Goal: Information Seeking & Learning: Learn about a topic

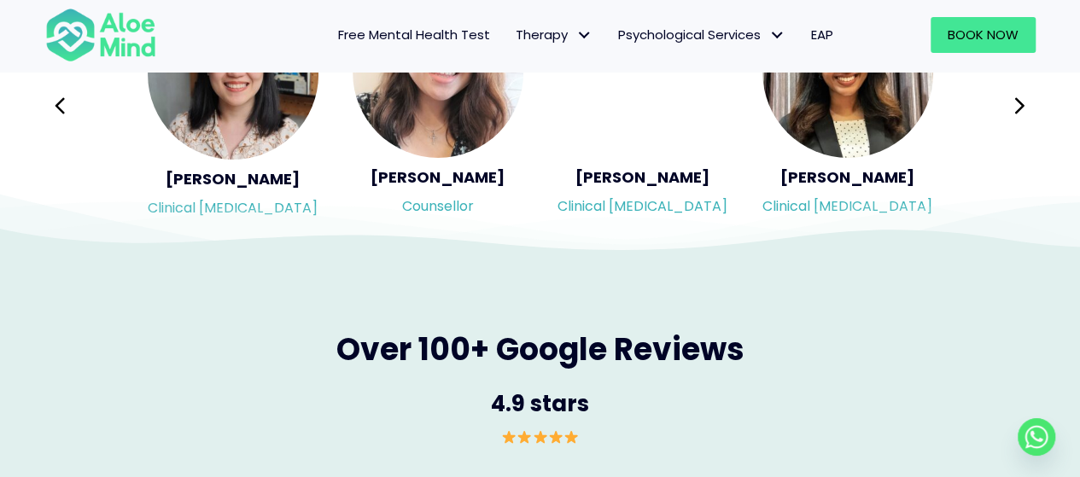
scroll to position [2900, 0]
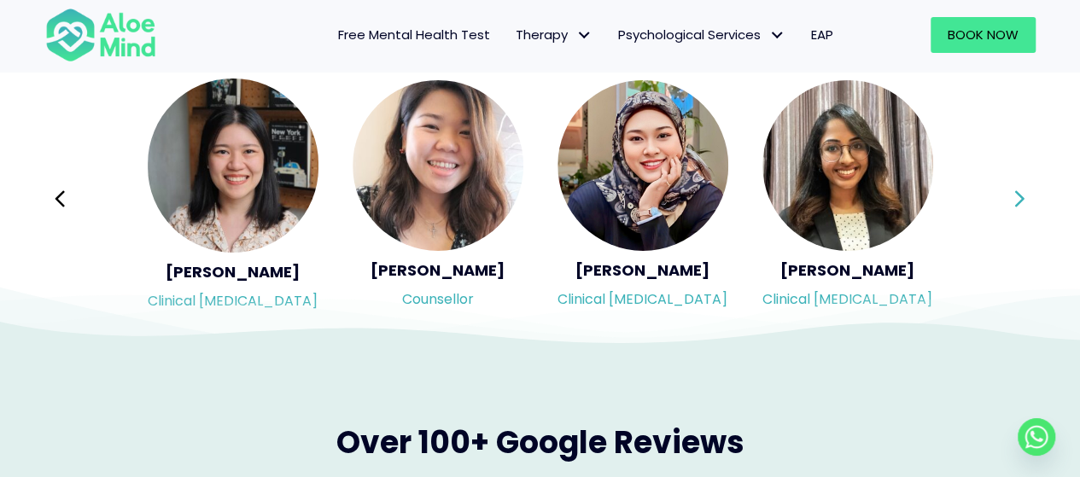
click at [1005, 199] on button "Next" at bounding box center [1020, 198] width 41 height 41
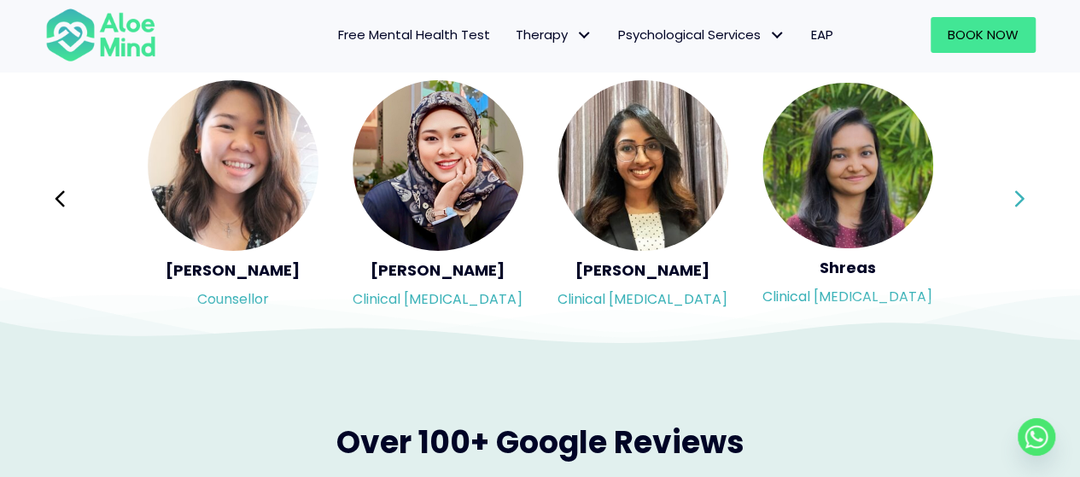
click at [1005, 199] on button "Next" at bounding box center [1020, 198] width 41 height 41
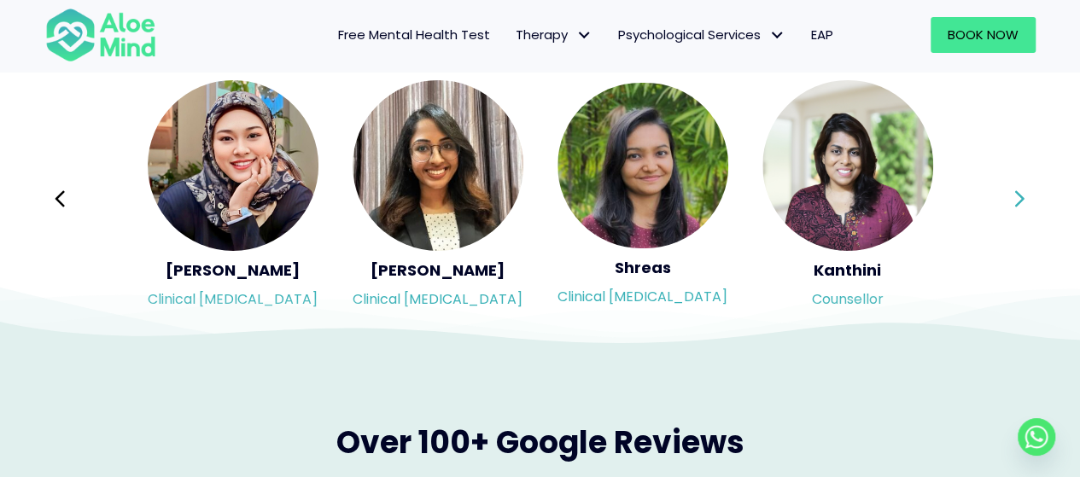
click at [1005, 199] on div "Syndy Clinical psychologist Diveena Clinical psychologist Elynna Counsellor Eme…" at bounding box center [540, 199] width 990 height 241
click at [1005, 199] on button "Next" at bounding box center [1020, 198] width 41 height 41
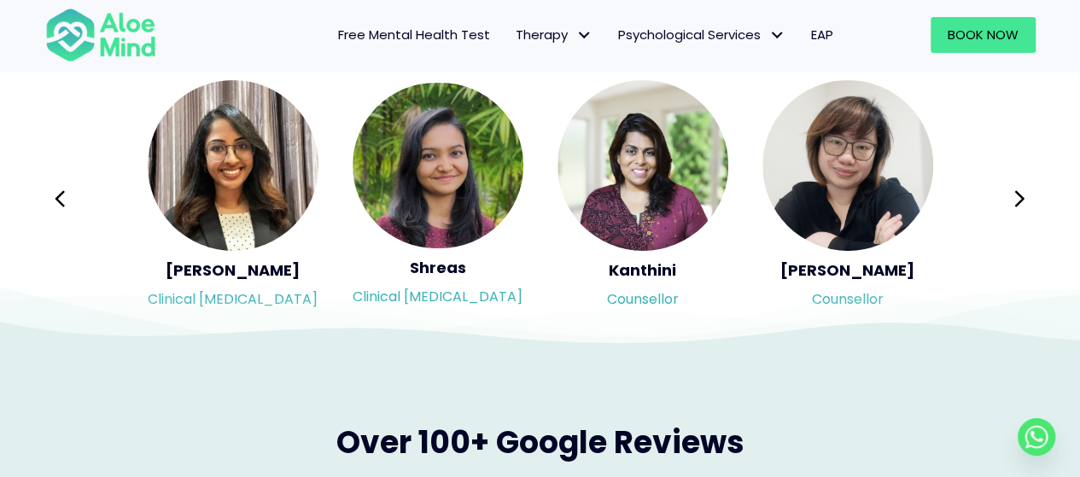
click at [1021, 188] on div "Syndy Clinical psychologist Diveena Clinical psychologist Elynna Counsellor Eme…" at bounding box center [540, 199] width 990 height 241
click at [1020, 190] on icon at bounding box center [1020, 199] width 12 height 32
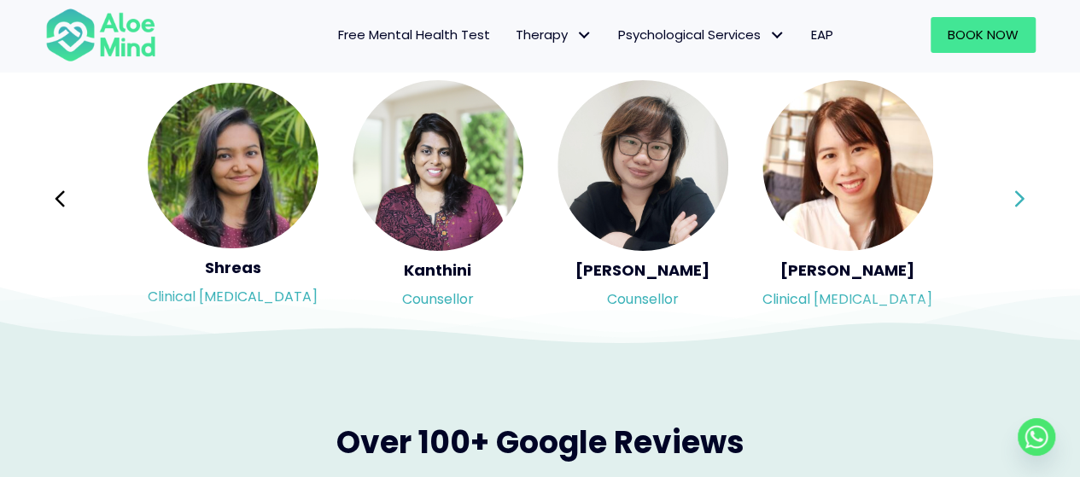
click at [1020, 190] on div "Syndy Clinical psychologist Diveena Clinical psychologist Elynna Counsellor Eme…" at bounding box center [540, 199] width 990 height 241
click at [1020, 190] on icon at bounding box center [1020, 199] width 12 height 32
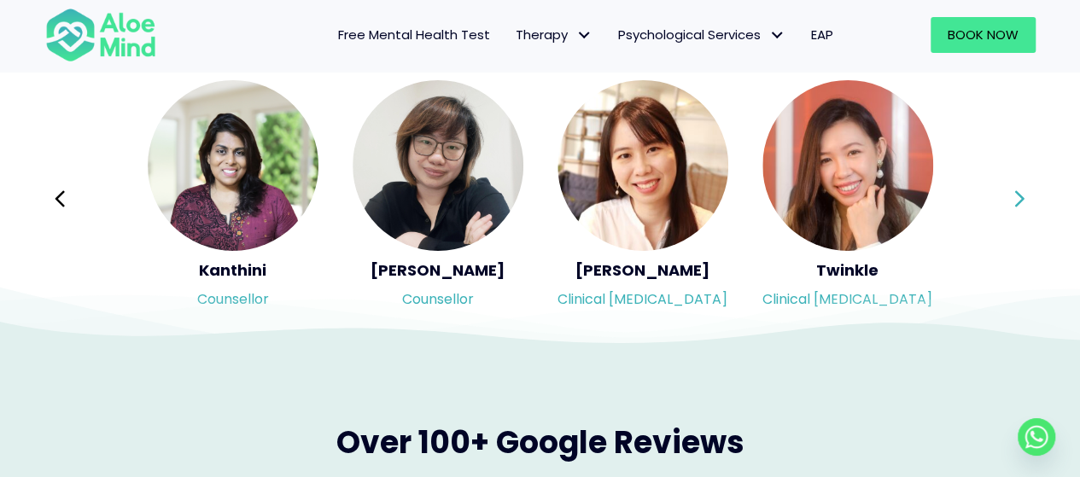
click at [1020, 190] on div "Syndy Clinical psychologist Diveena Clinical psychologist Elynna Counsellor Eme…" at bounding box center [540, 199] width 990 height 241
click at [1020, 190] on icon at bounding box center [1020, 199] width 12 height 32
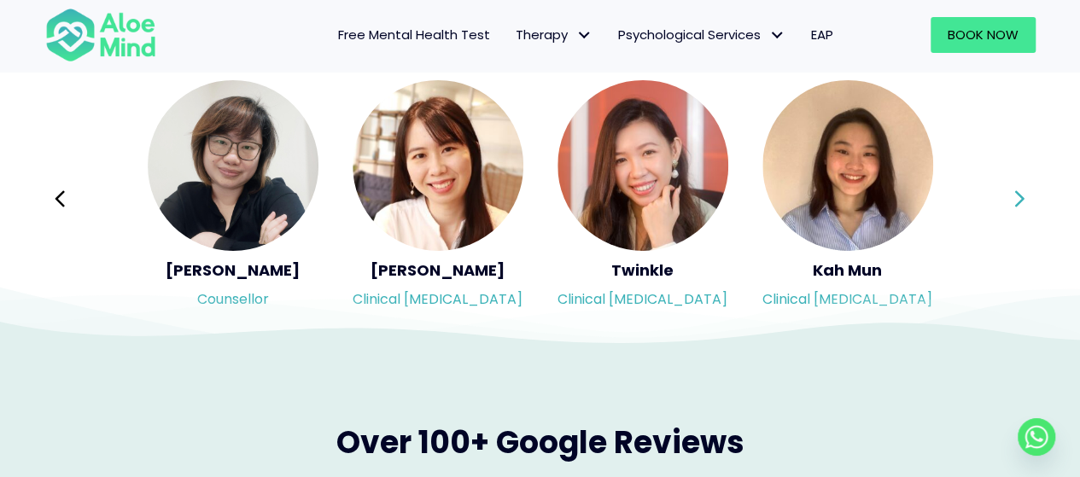
click at [1020, 190] on icon at bounding box center [1020, 199] width 12 height 32
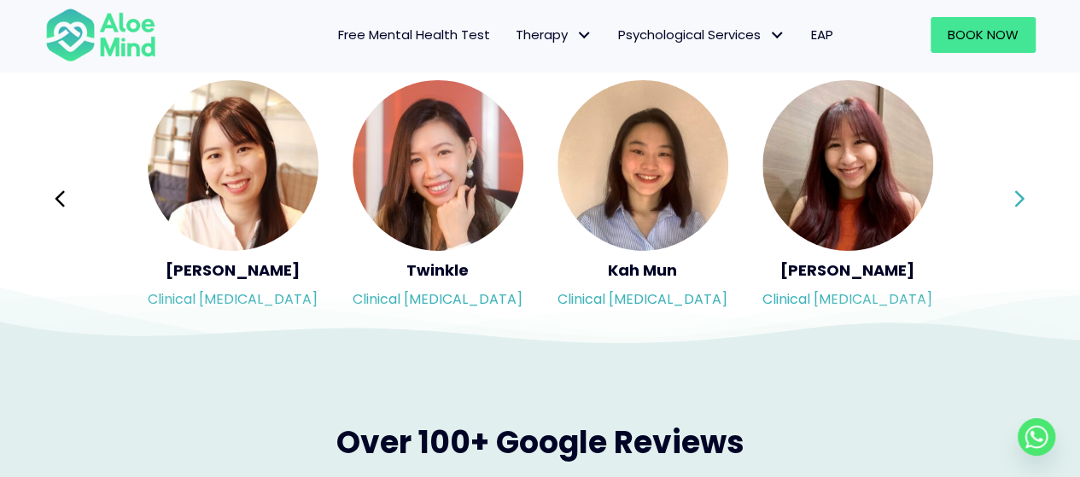
click at [1020, 190] on icon at bounding box center [1020, 199] width 12 height 32
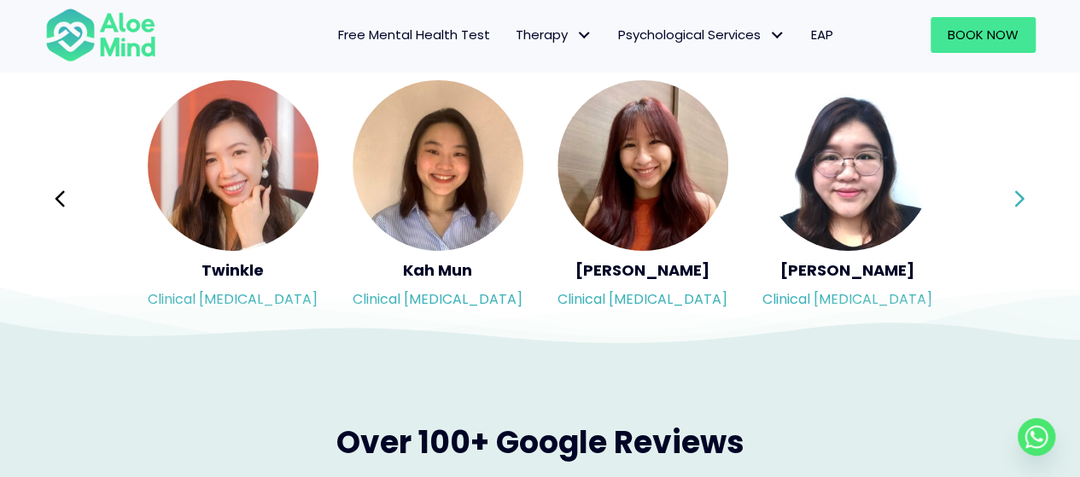
click at [1020, 190] on div "Syndy Clinical psychologist Diveena Clinical psychologist Elynna Counsellor Eme…" at bounding box center [540, 199] width 990 height 241
click at [1020, 190] on icon at bounding box center [1020, 199] width 12 height 32
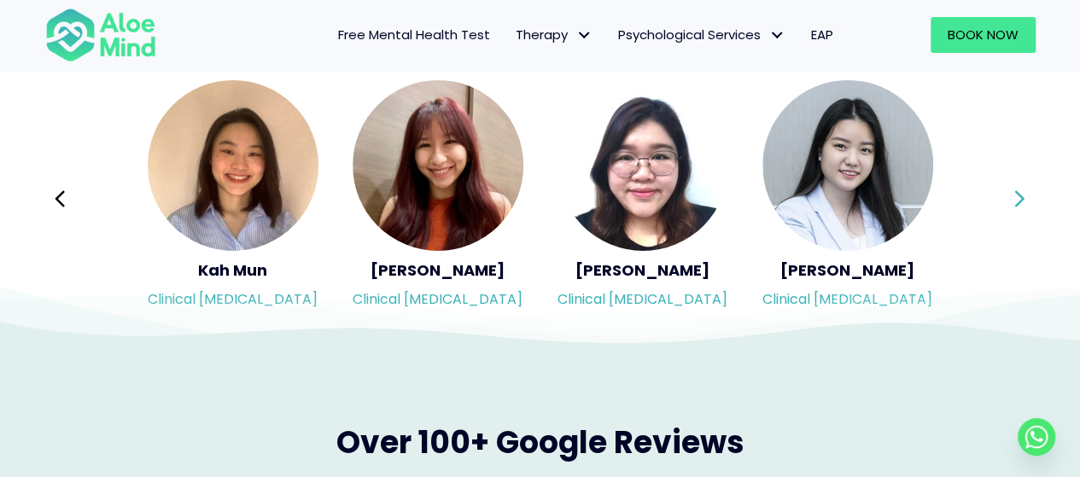
click at [1020, 190] on div "Syndy Clinical psychologist Diveena Clinical psychologist Elynna Counsellor Eme…" at bounding box center [540, 199] width 990 height 241
click at [1020, 190] on icon at bounding box center [1020, 199] width 12 height 32
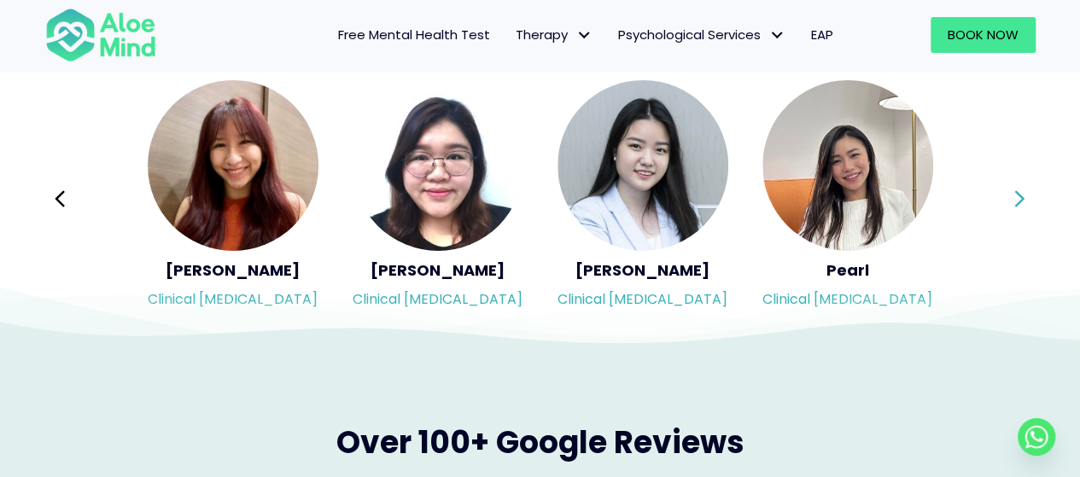
click at [1020, 190] on icon at bounding box center [1020, 199] width 12 height 32
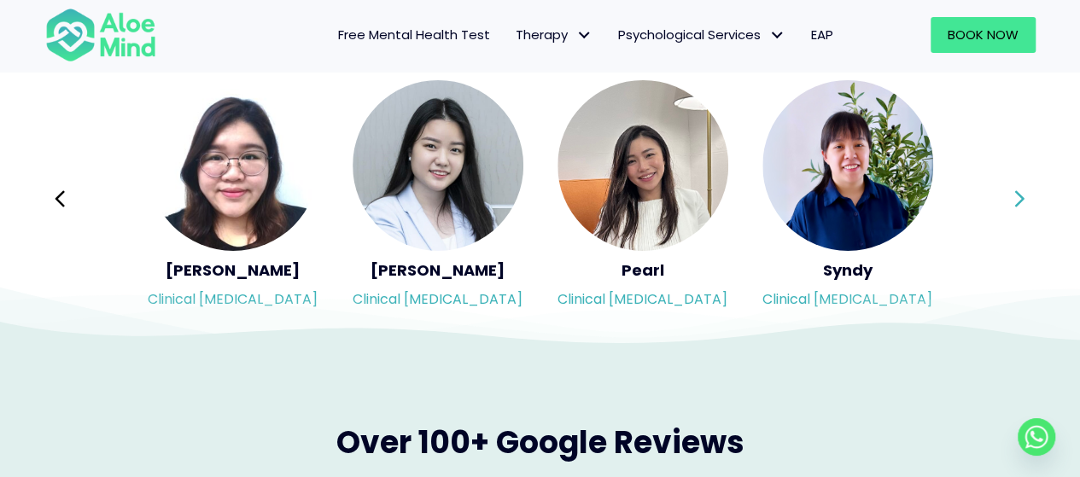
click at [1020, 190] on icon at bounding box center [1020, 199] width 12 height 32
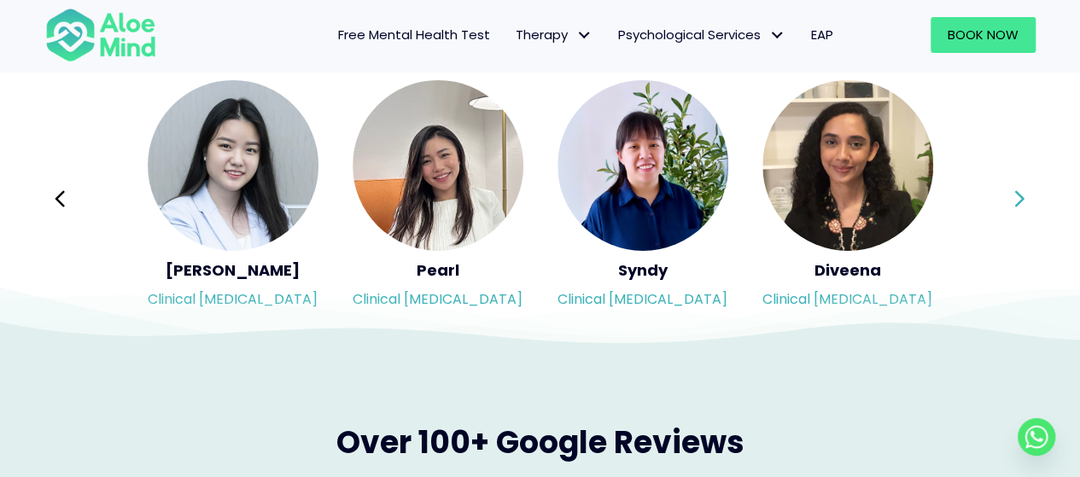
click at [1020, 190] on icon at bounding box center [1020, 199] width 12 height 32
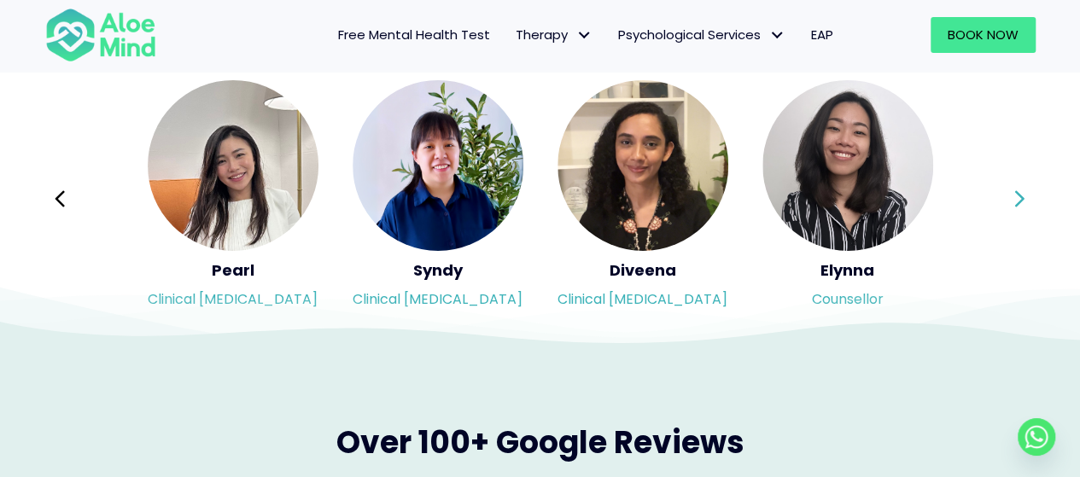
click at [1020, 190] on div "Syndy Clinical psychologist Diveena Clinical psychologist Elynna Counsellor Eme…" at bounding box center [540, 199] width 990 height 241
click at [1020, 190] on icon at bounding box center [1020, 199] width 12 height 32
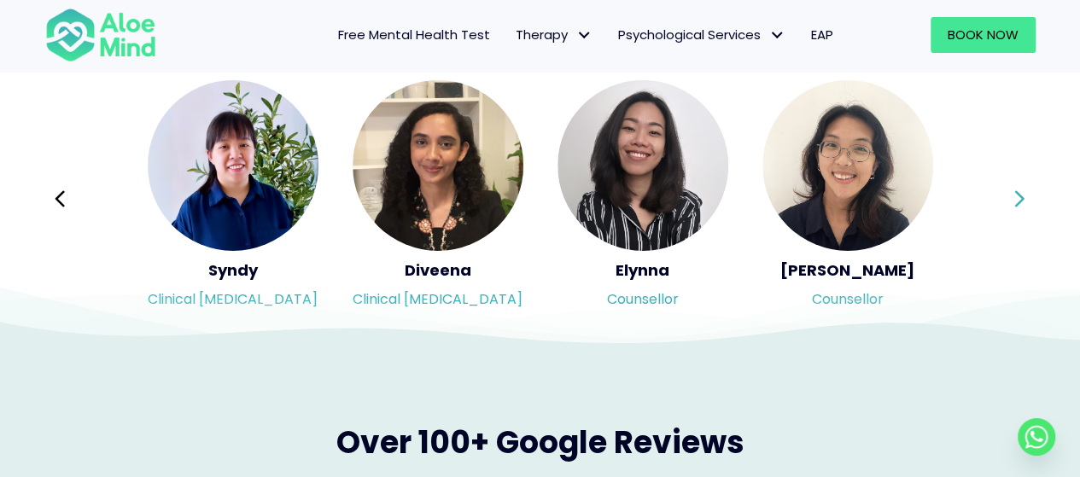
click at [1020, 190] on icon at bounding box center [1020, 199] width 12 height 32
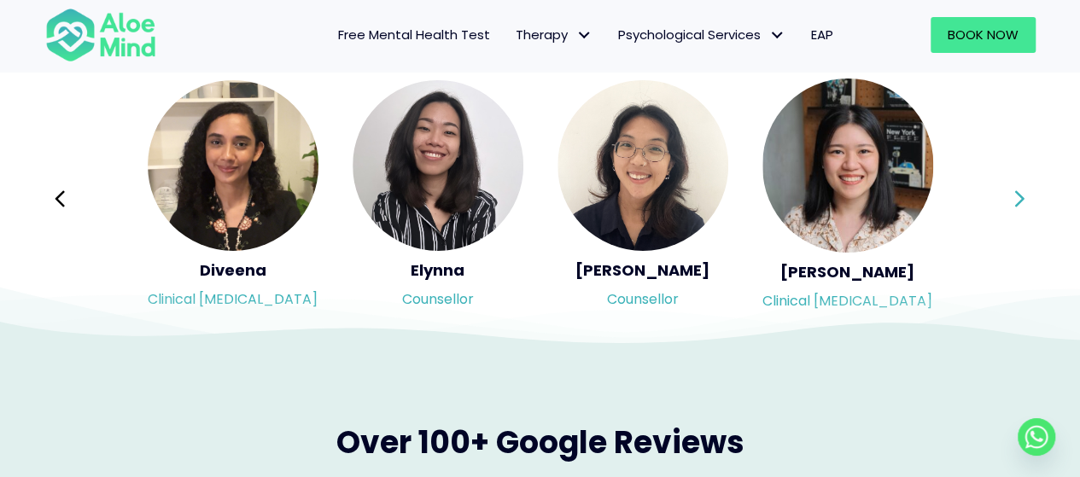
click at [1020, 190] on icon at bounding box center [1020, 199] width 12 height 32
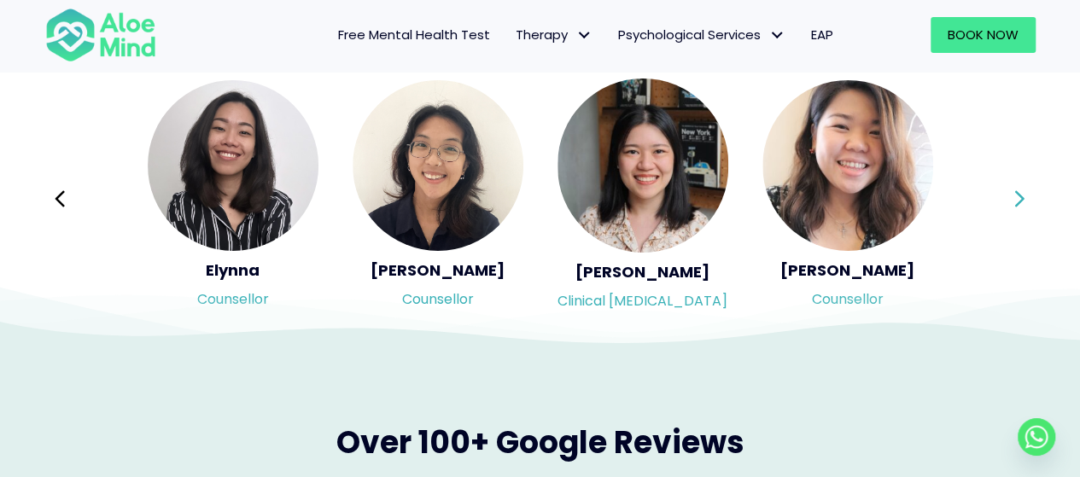
click at [1020, 190] on icon at bounding box center [1020, 199] width 12 height 32
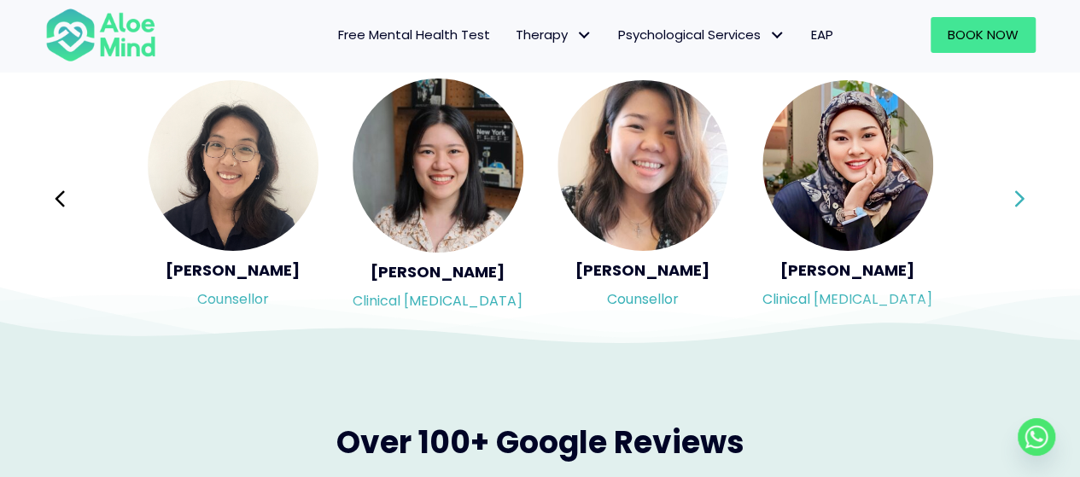
click at [1020, 190] on div "Syndy Clinical psychologist Diveena Clinical psychologist Elynna Counsellor Eme…" at bounding box center [540, 199] width 990 height 241
click at [1020, 190] on icon at bounding box center [1020, 199] width 12 height 32
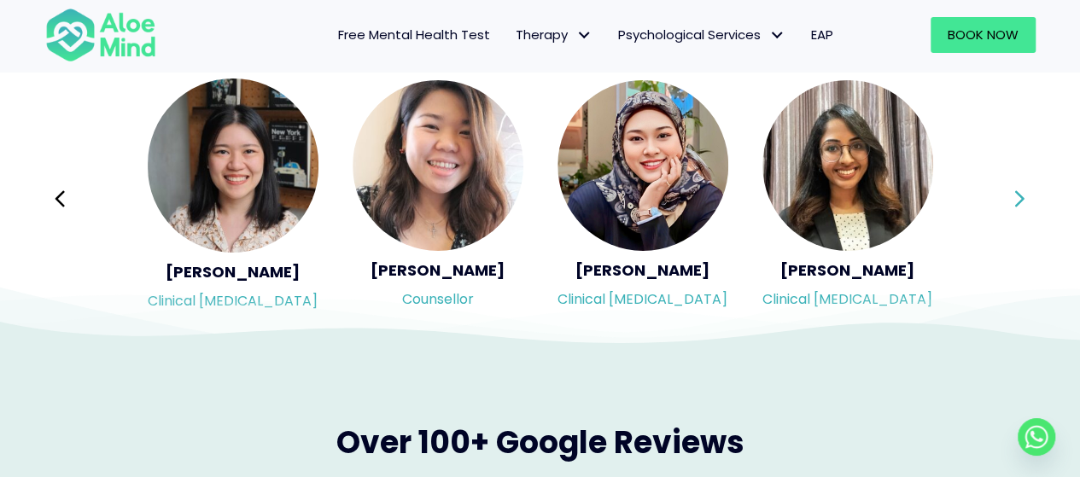
click at [1020, 190] on div "Syndy Clinical psychologist Diveena Clinical psychologist Elynna Counsellor Eme…" at bounding box center [540, 199] width 990 height 241
click at [1020, 190] on icon at bounding box center [1020, 199] width 12 height 32
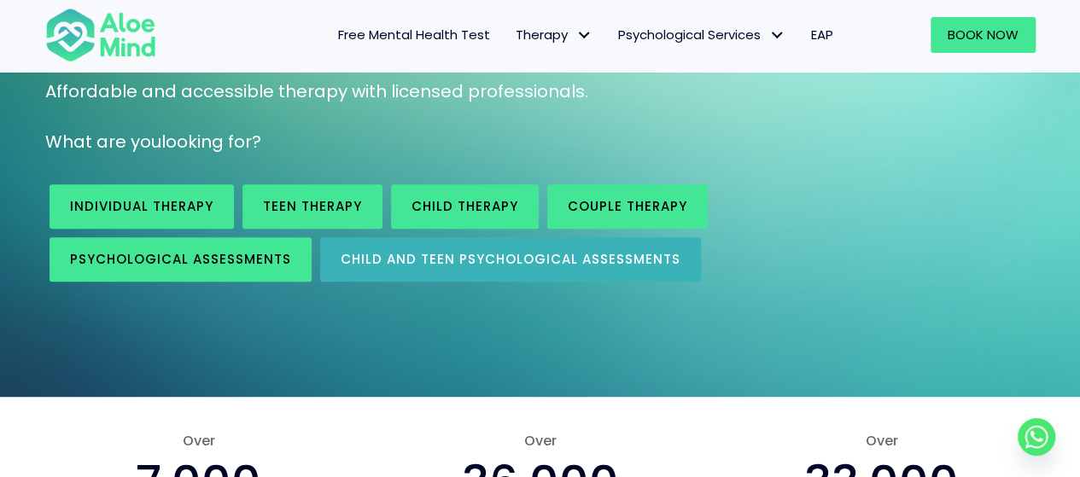
scroll to position [256, 0]
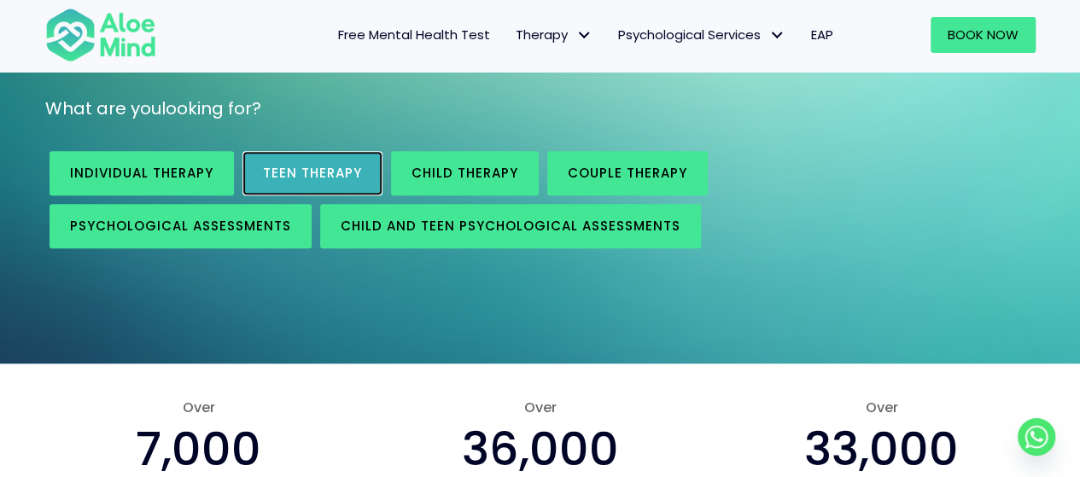
click at [274, 190] on link "Teen Therapy" at bounding box center [313, 173] width 140 height 44
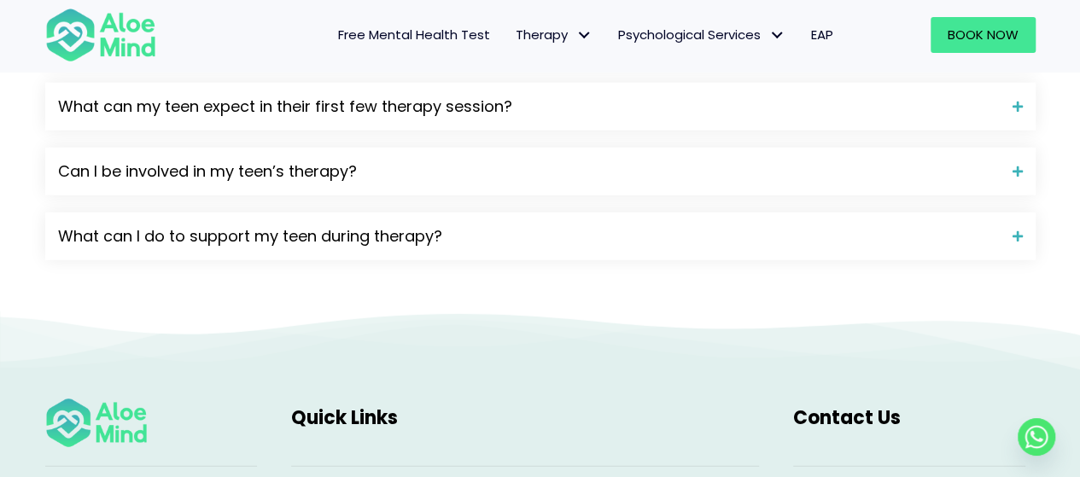
scroll to position [2305, 0]
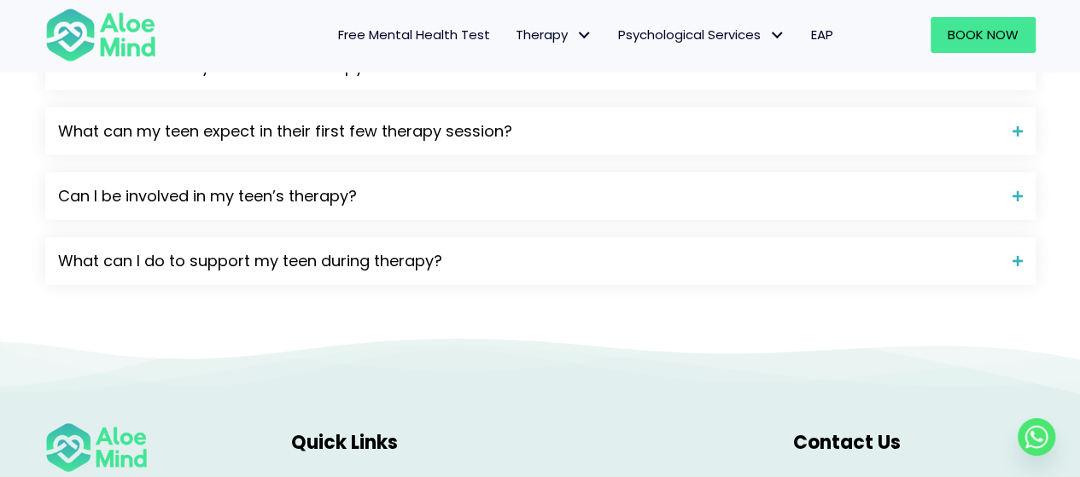
click at [821, 33] on span "EAP" at bounding box center [822, 35] width 22 height 18
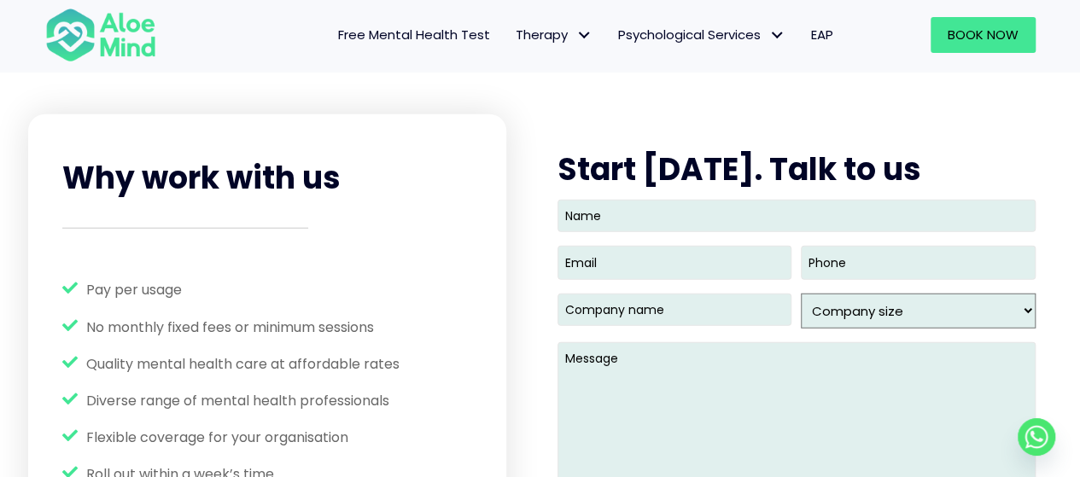
scroll to position [2135, 0]
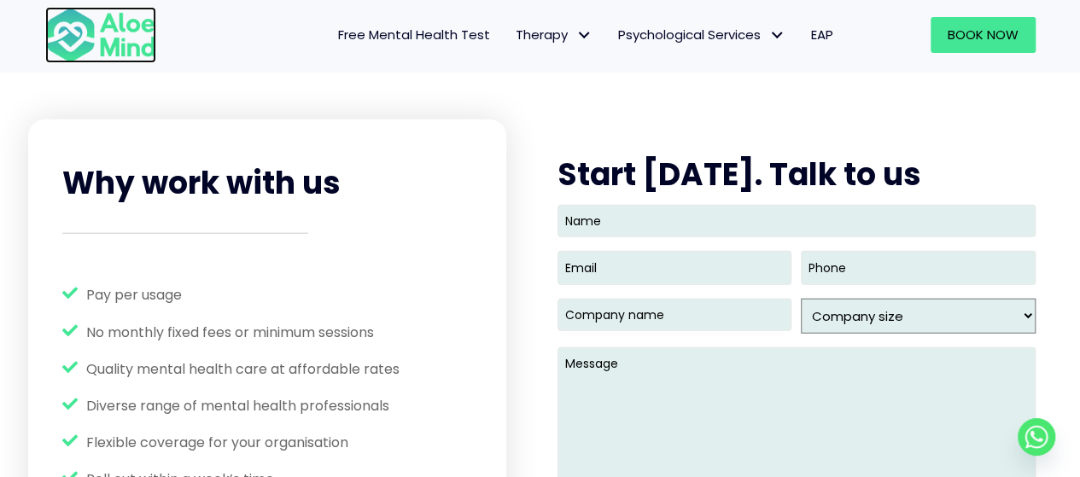
click at [131, 28] on img at bounding box center [100, 35] width 111 height 56
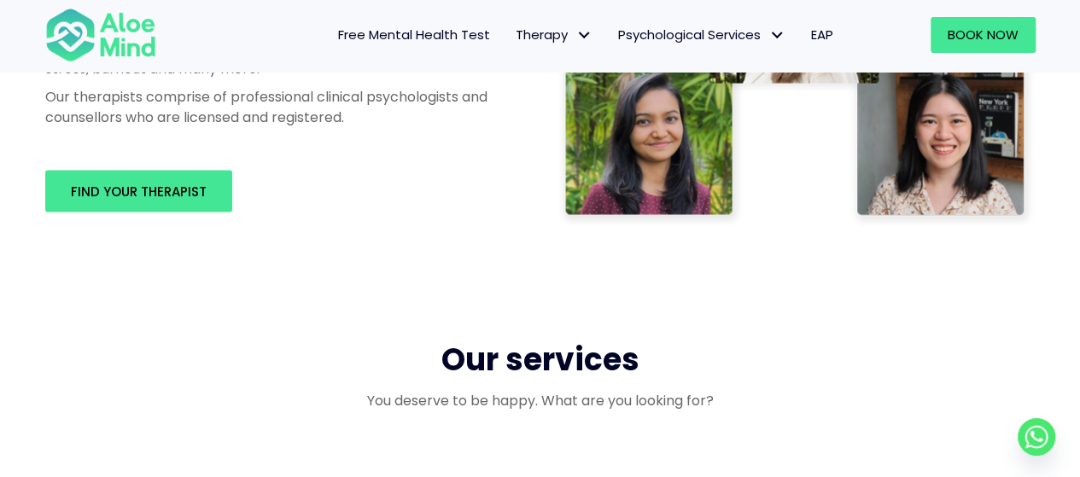
scroll to position [1110, 0]
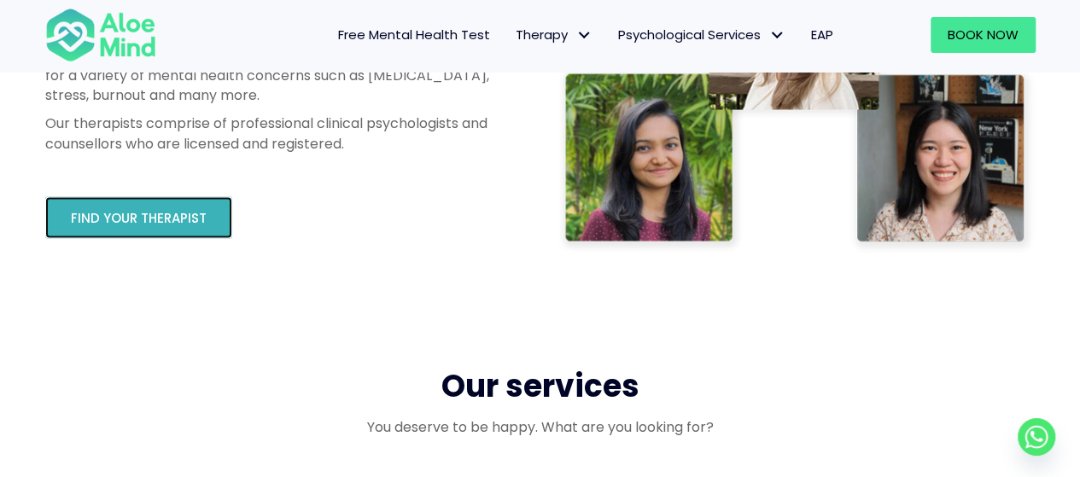
click at [146, 225] on span "Find your therapist" at bounding box center [139, 218] width 136 height 18
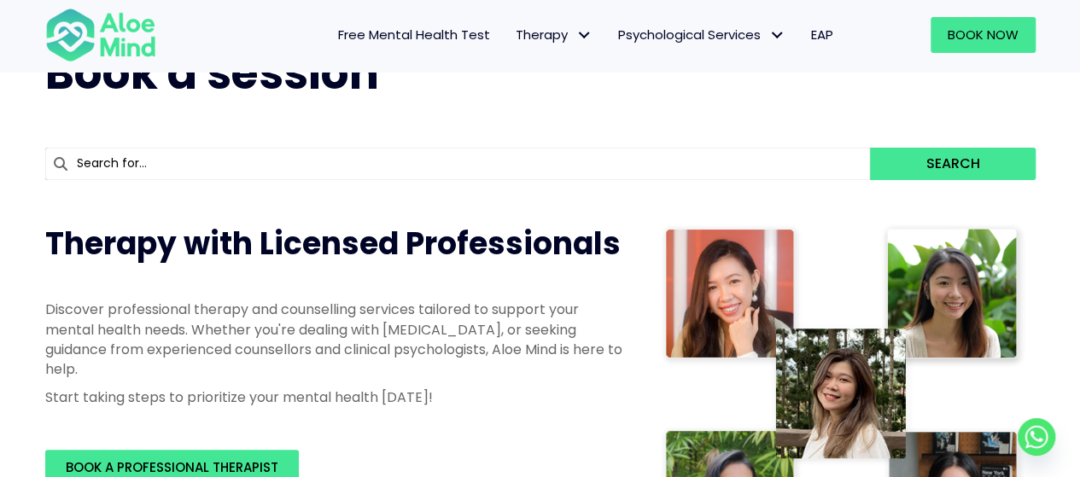
scroll to position [85, 0]
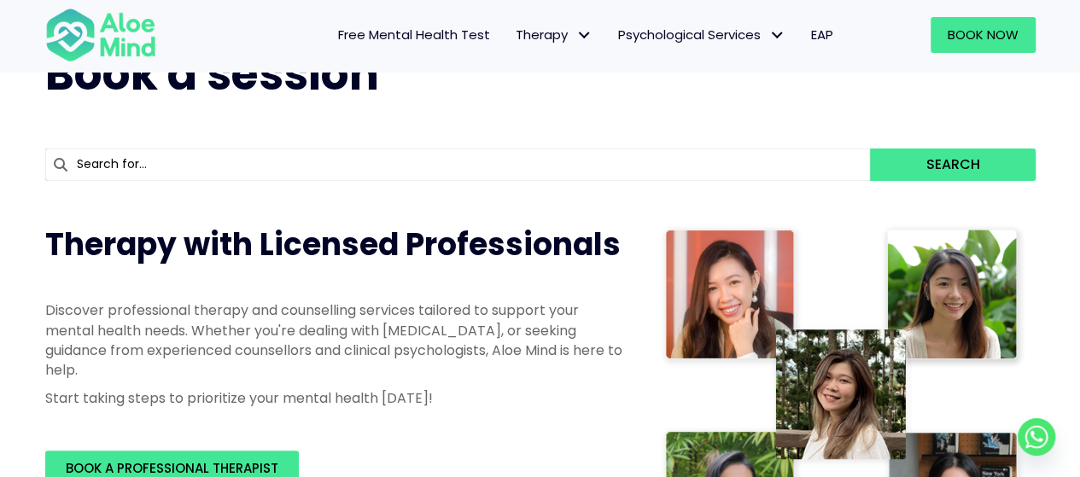
click at [220, 167] on input "text" at bounding box center [458, 165] width 826 height 32
type input "na"
type input "natasha"
click at [114, 178] on input "nata" at bounding box center [458, 165] width 826 height 32
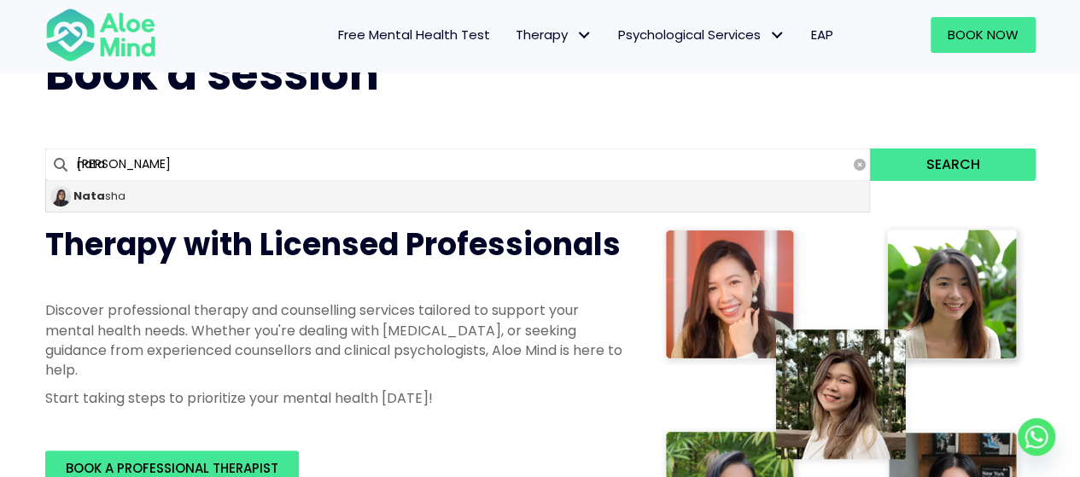
click at [102, 198] on span "Nata sha" at bounding box center [99, 196] width 52 height 16
type input "[PERSON_NAME]"
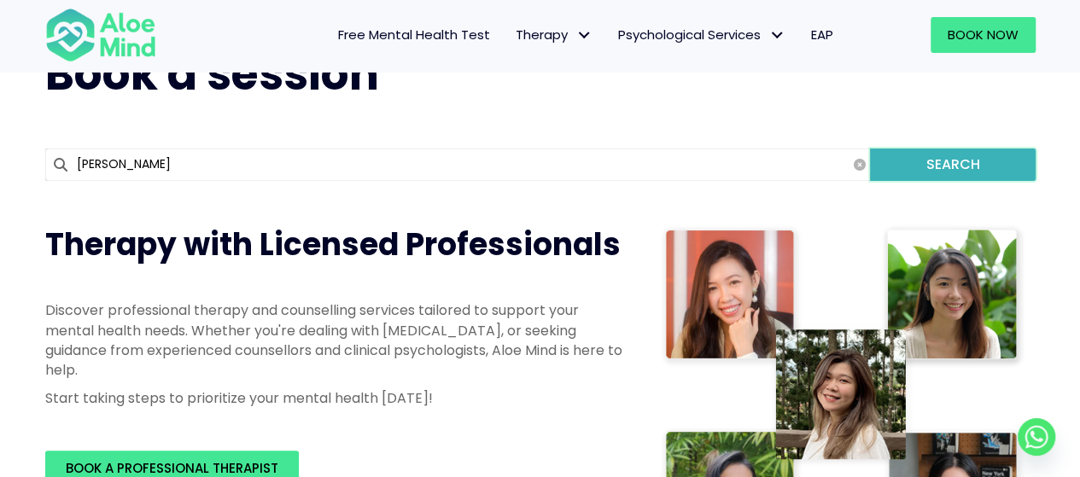
click at [915, 163] on button "Search" at bounding box center [952, 165] width 165 height 32
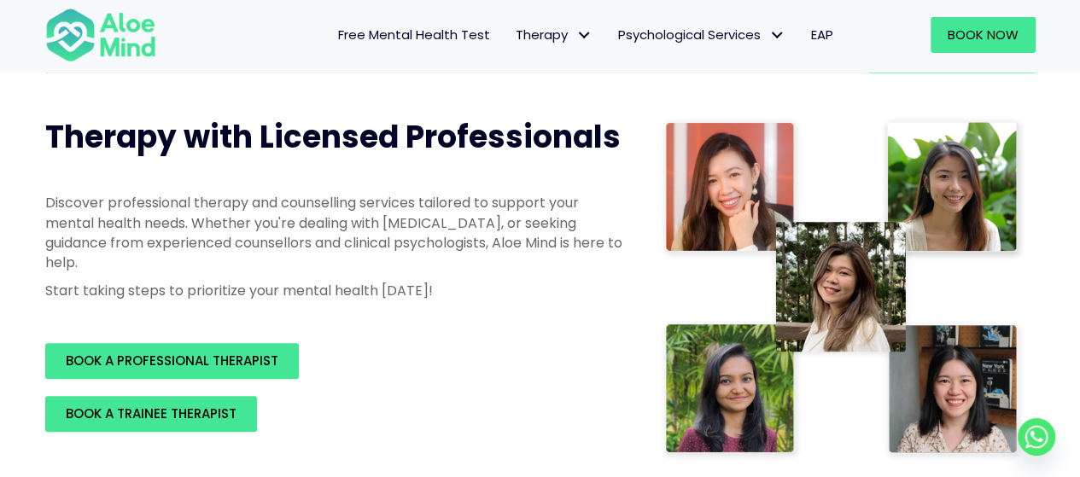
scroll to position [342, 0]
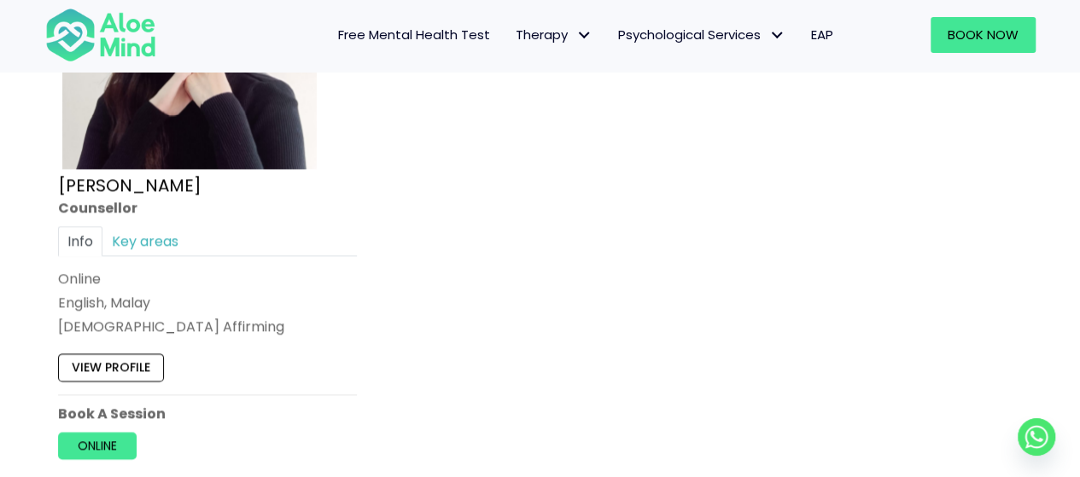
scroll to position [1025, 0]
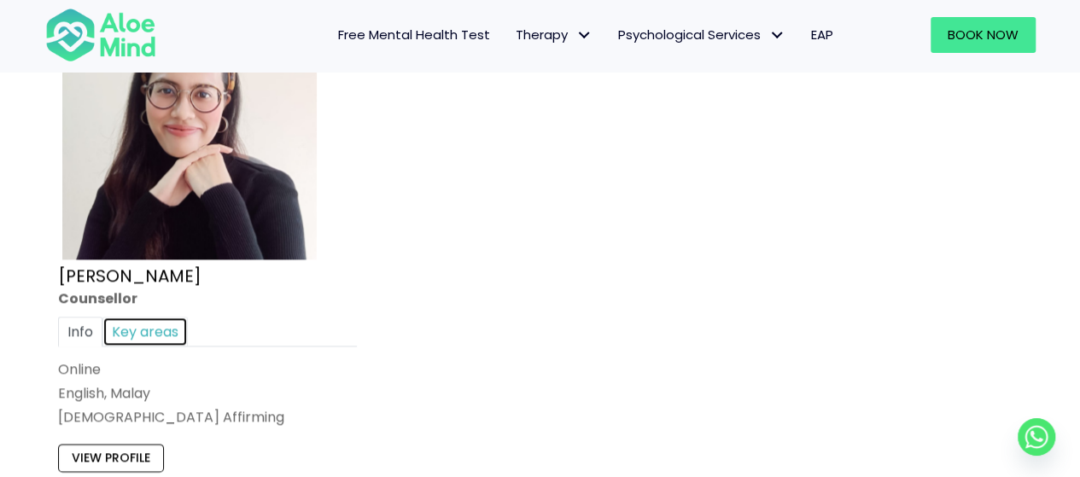
click at [143, 333] on link "Key areas" at bounding box center [144, 332] width 85 height 30
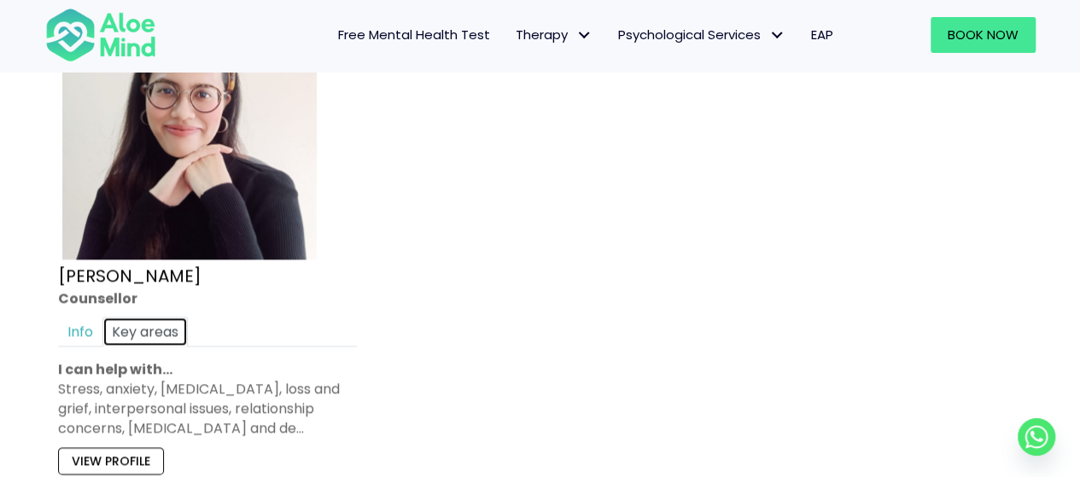
scroll to position [1195, 0]
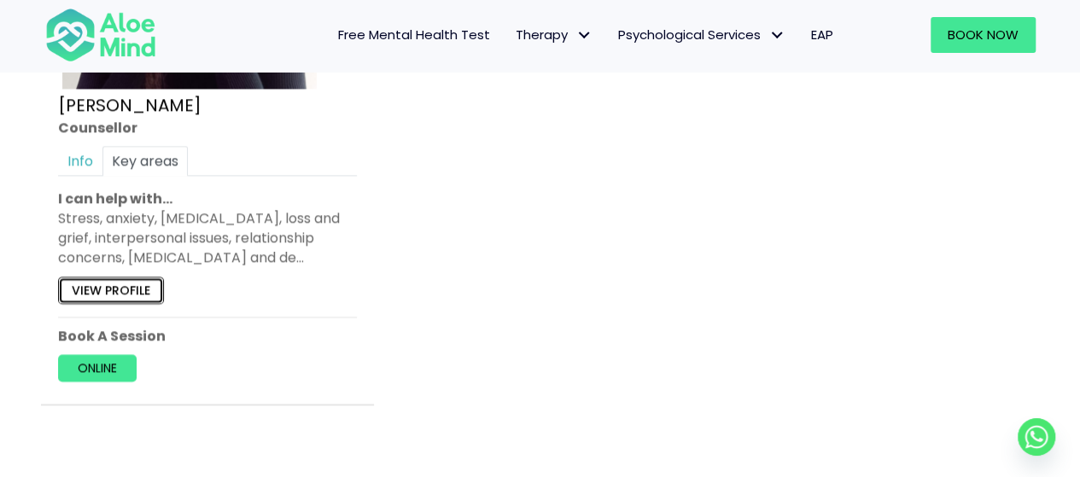
click at [126, 289] on link "View profile" at bounding box center [111, 290] width 106 height 27
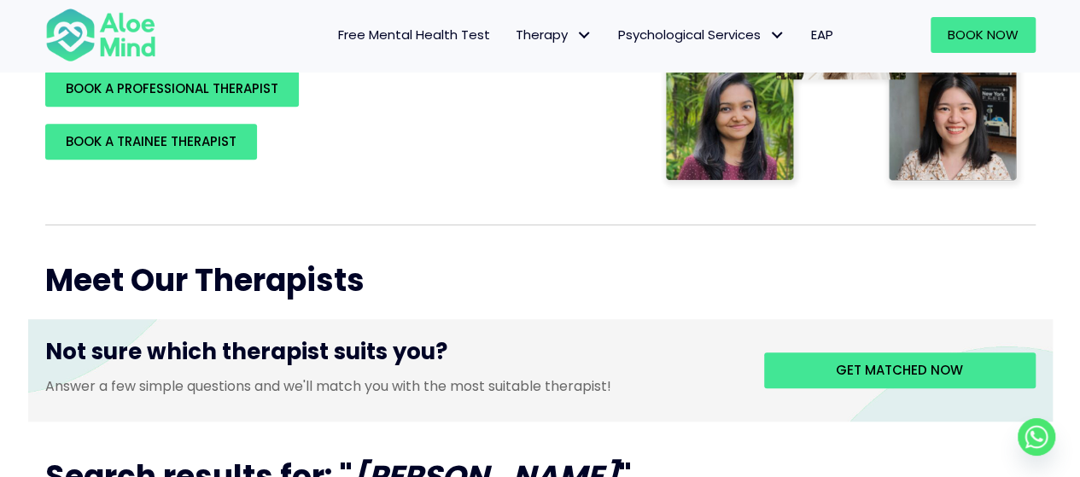
scroll to position [512, 0]
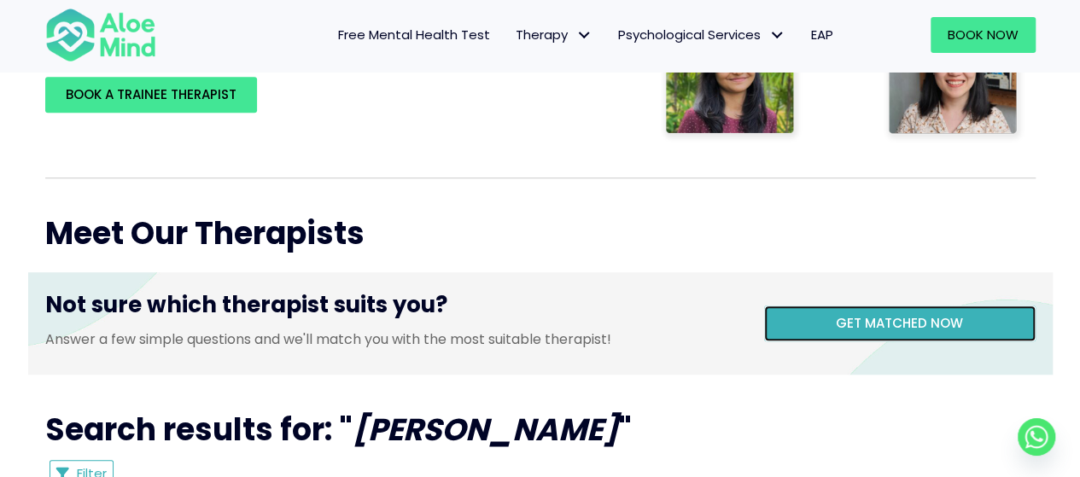
click at [847, 317] on span "Get matched now" at bounding box center [899, 323] width 127 height 18
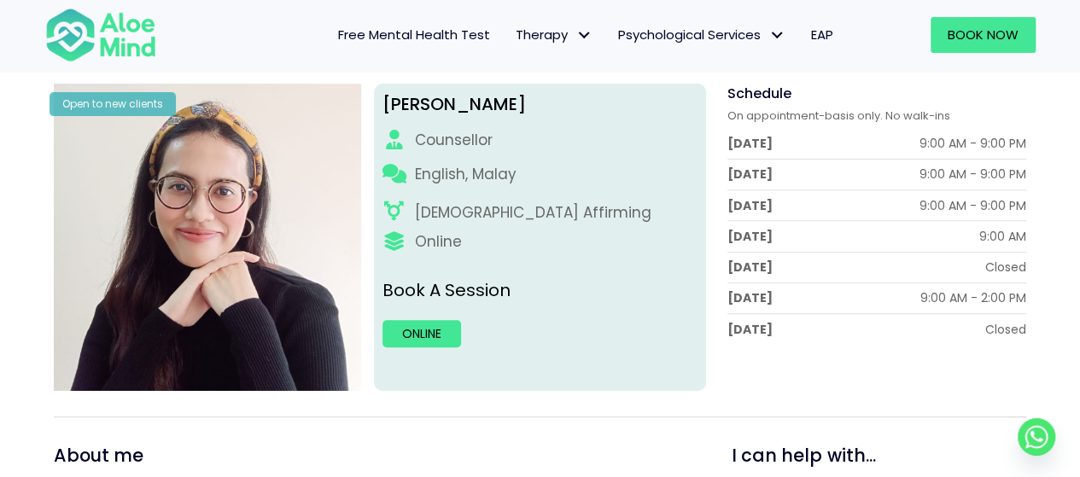
scroll to position [256, 0]
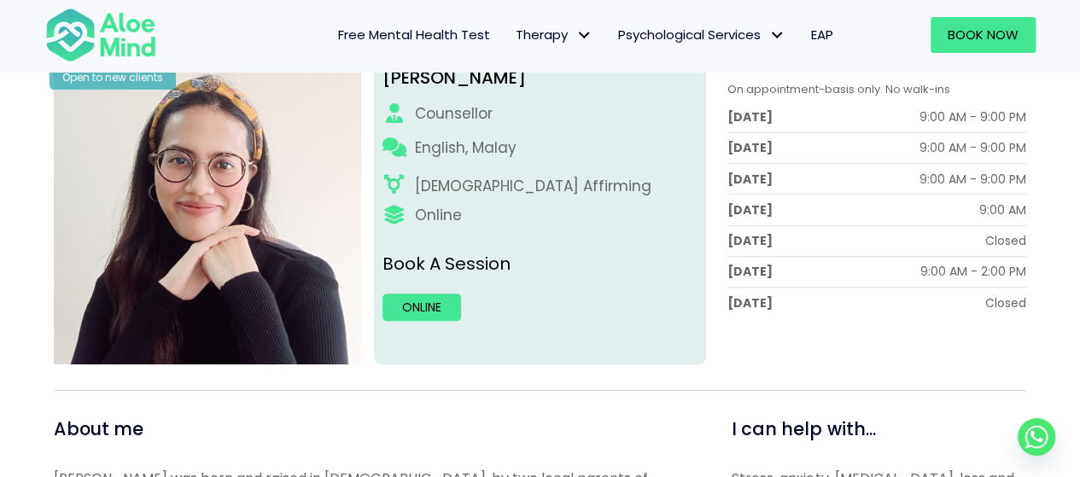
drag, startPoint x: 785, startPoint y: 272, endPoint x: 742, endPoint y: 266, distance: 43.2
click at [758, 272] on div "[DATE] 9:00 AM - 2:00 PM" at bounding box center [877, 271] width 298 height 17
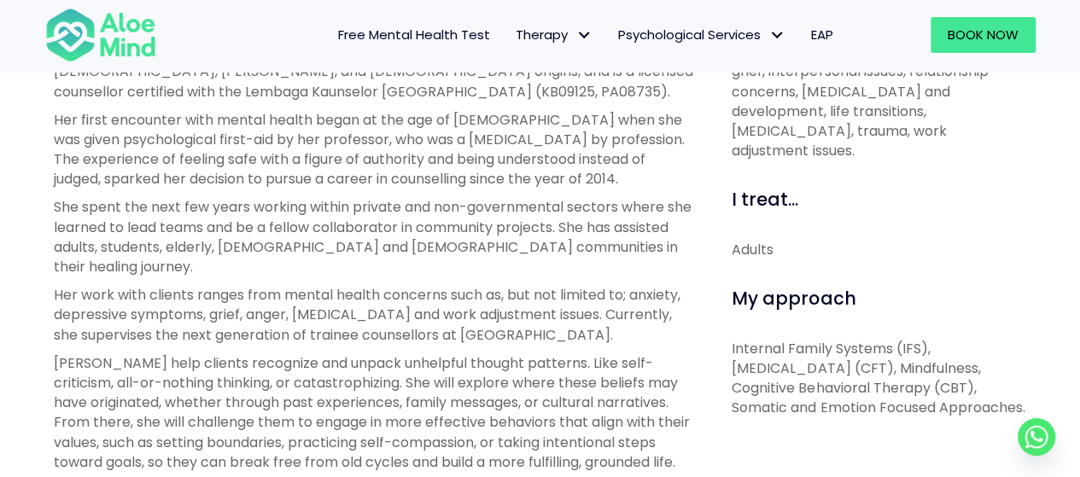
scroll to position [768, 0]
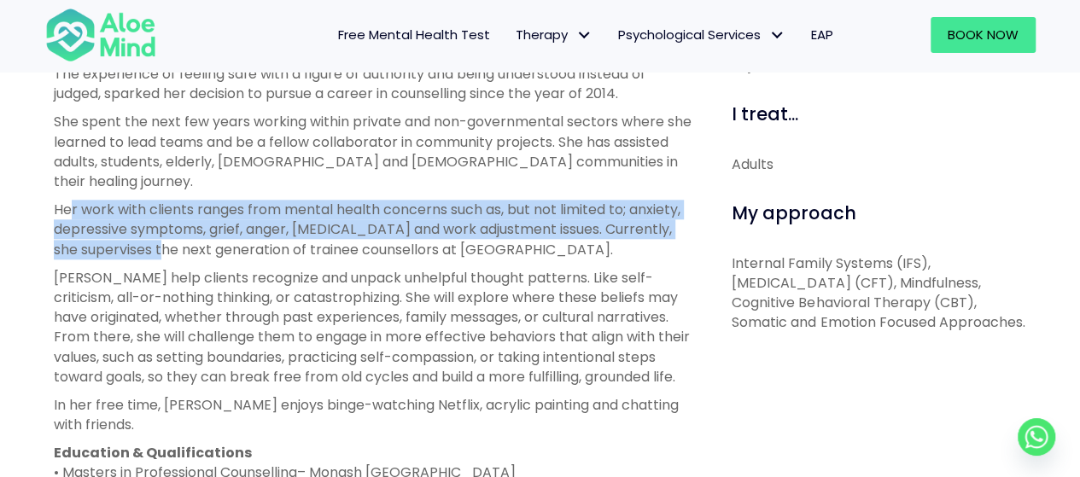
drag, startPoint x: 69, startPoint y: 216, endPoint x: 140, endPoint y: 252, distance: 79.4
click at [142, 250] on p "Her work with clients ranges from mental health concerns such as, but not limit…" at bounding box center [374, 230] width 640 height 60
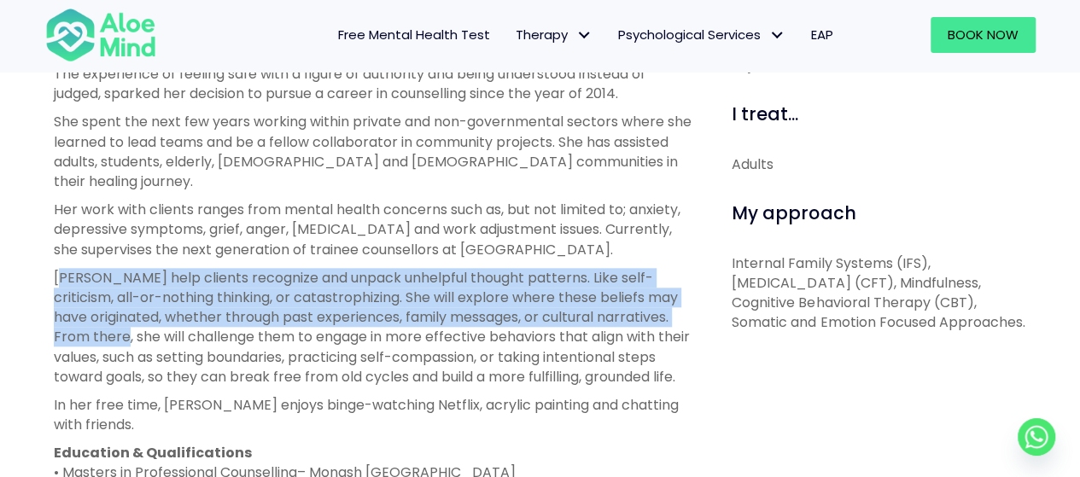
drag, startPoint x: 63, startPoint y: 279, endPoint x: 122, endPoint y: 335, distance: 80.9
click at [122, 335] on p "[PERSON_NAME] help clients recognize and unpack unhelpful thought patterns. Lik…" at bounding box center [374, 327] width 640 height 119
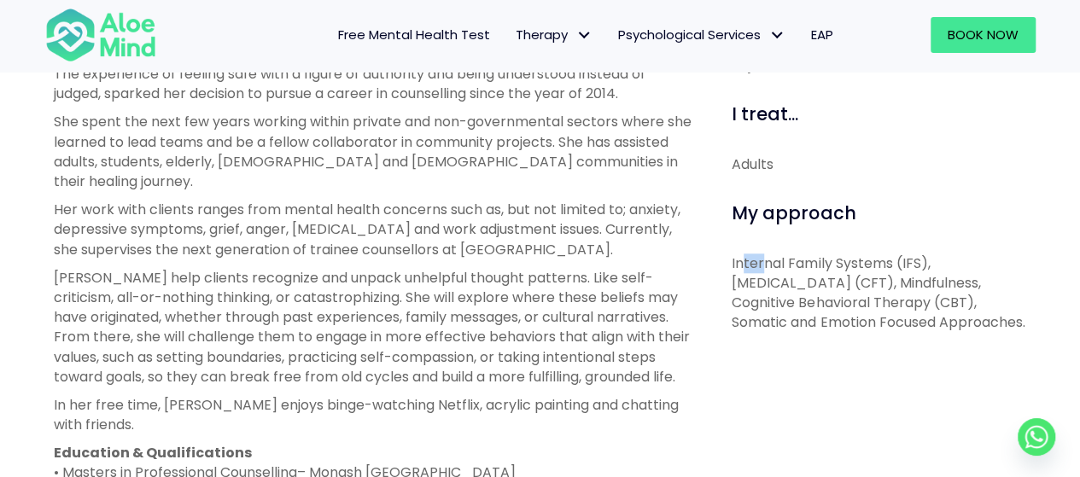
drag, startPoint x: 741, startPoint y: 238, endPoint x: 763, endPoint y: 245, distance: 22.4
click at [763, 254] on p "Internal Family Systems (IFS), [MEDICAL_DATA] (CFT), Mindfulness, Cognitive Beh…" at bounding box center [879, 293] width 295 height 79
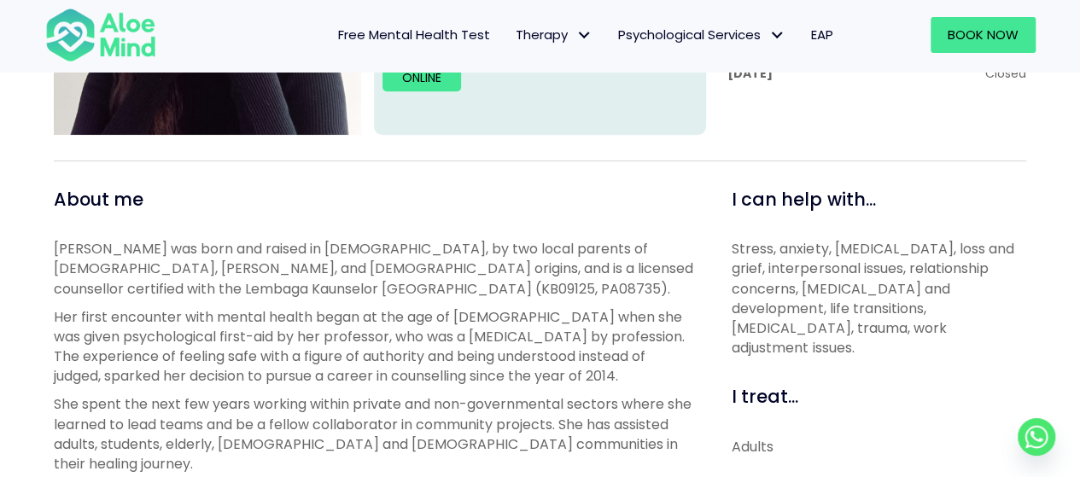
scroll to position [512, 0]
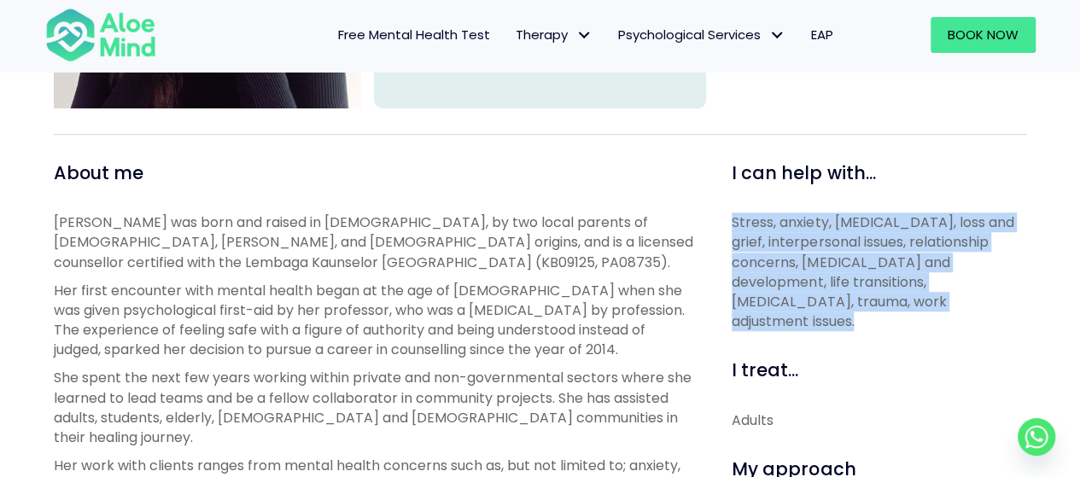
drag, startPoint x: 733, startPoint y: 219, endPoint x: 848, endPoint y: 292, distance: 136.7
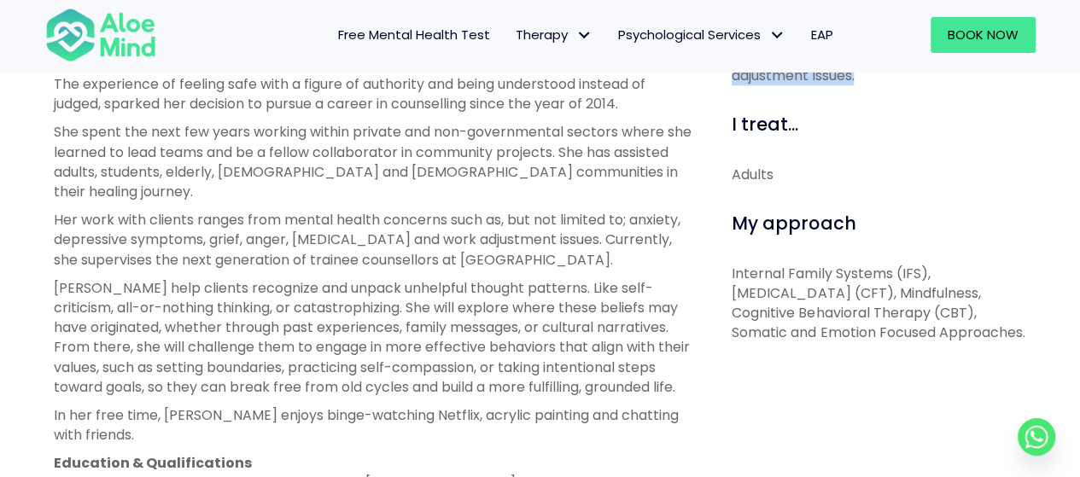
scroll to position [768, 0]
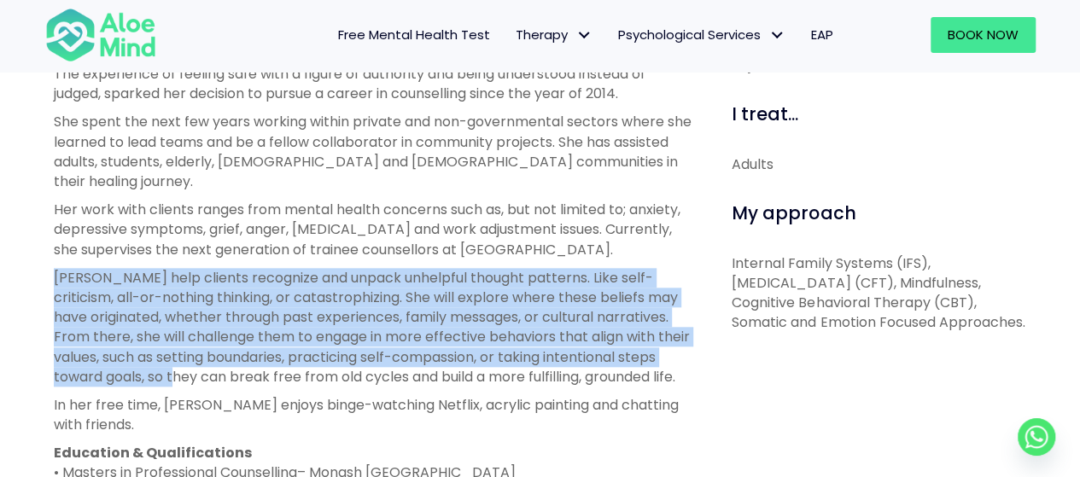
drag, startPoint x: 58, startPoint y: 278, endPoint x: 221, endPoint y: 383, distance: 194.0
click at [221, 383] on p "[PERSON_NAME] help clients recognize and unpack unhelpful thought patterns. Lik…" at bounding box center [374, 327] width 640 height 119
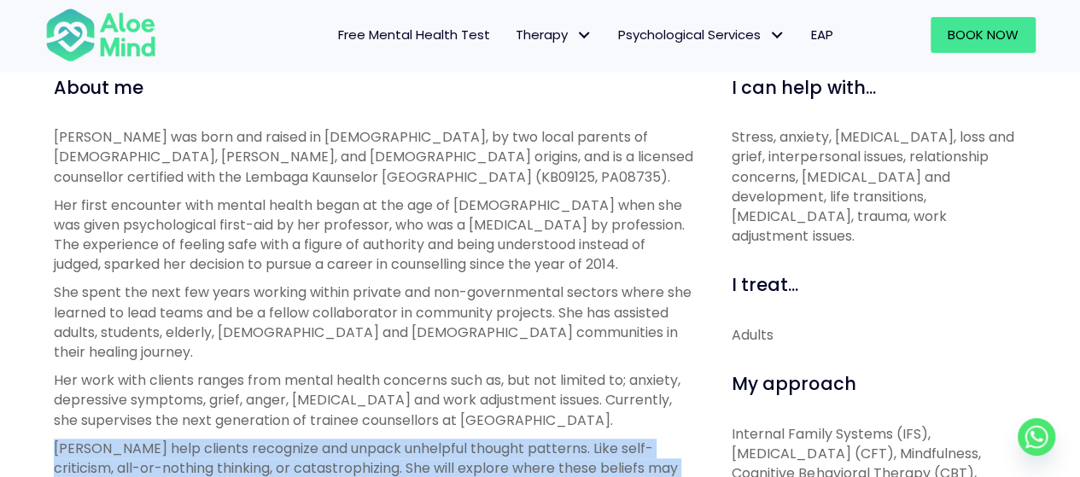
scroll to position [854, 0]
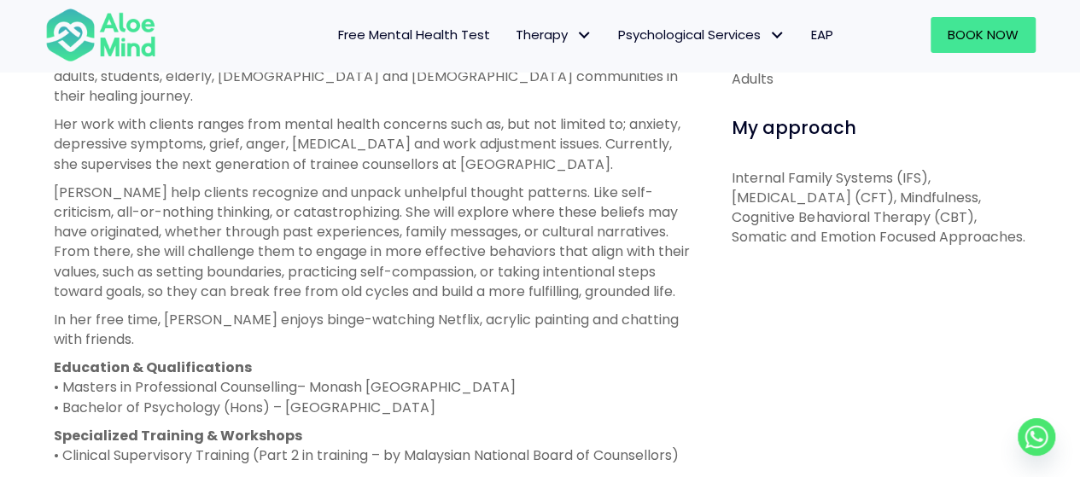
click at [380, 336] on p "In her free time, Natasha enjoys binge-watching Netflix, acrylic painting and c…" at bounding box center [374, 329] width 640 height 39
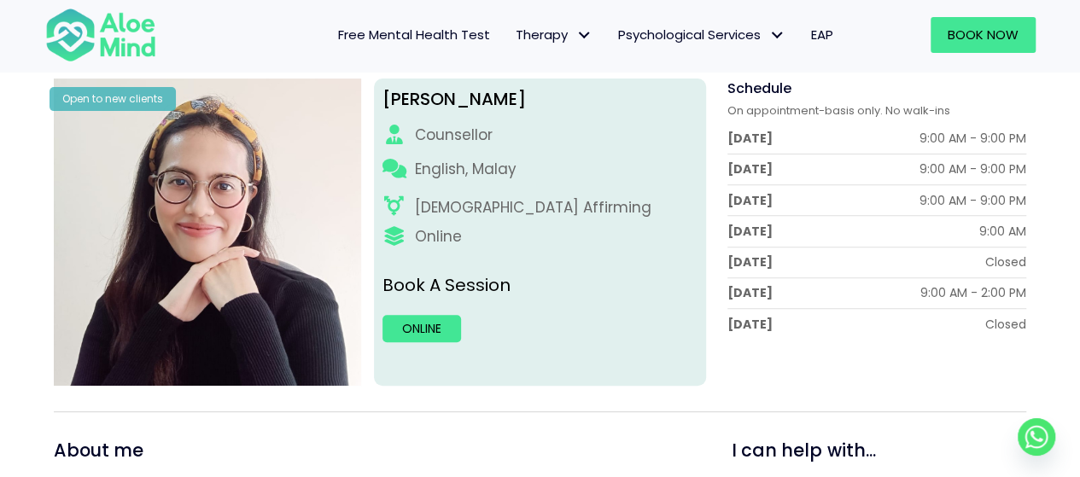
scroll to position [171, 0]
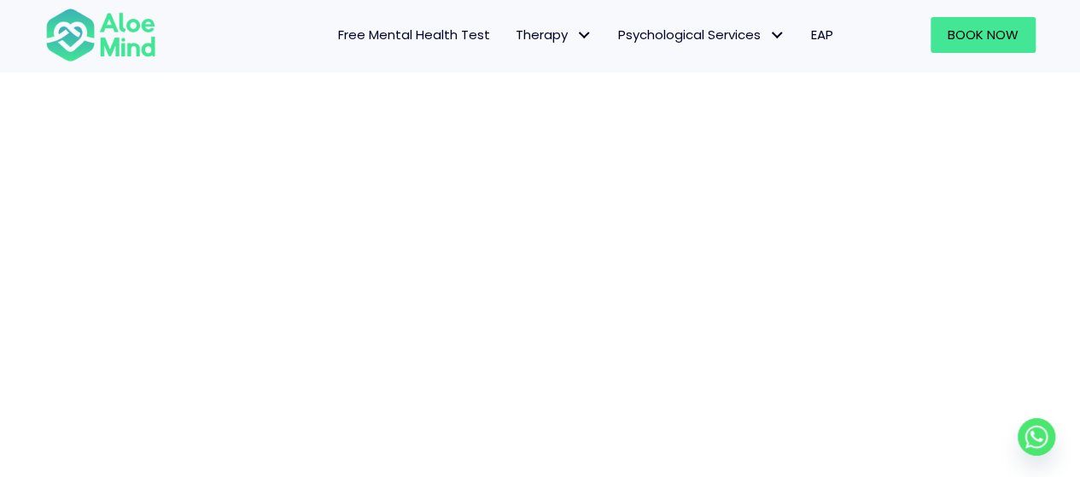
scroll to position [261, 0]
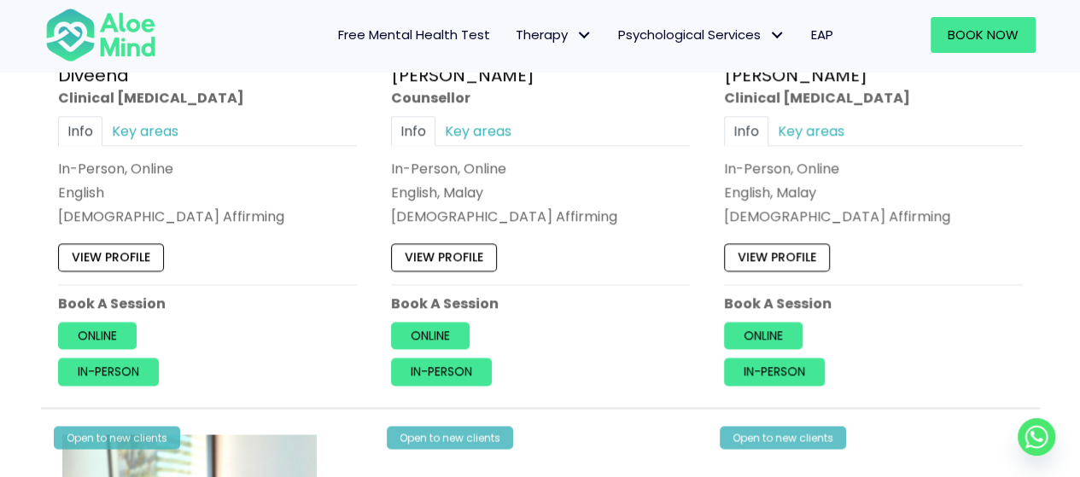
scroll to position [1110, 0]
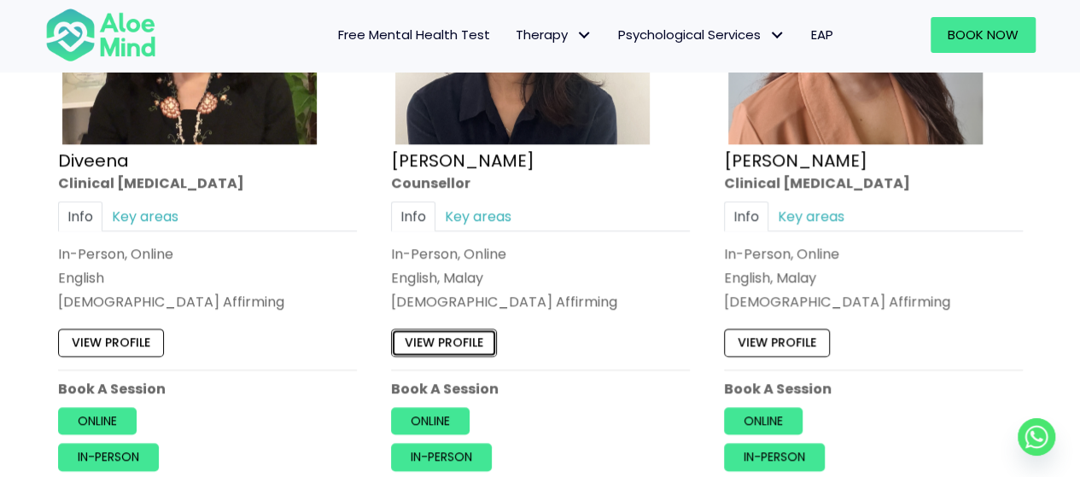
click at [468, 349] on link "View profile" at bounding box center [444, 343] width 106 height 27
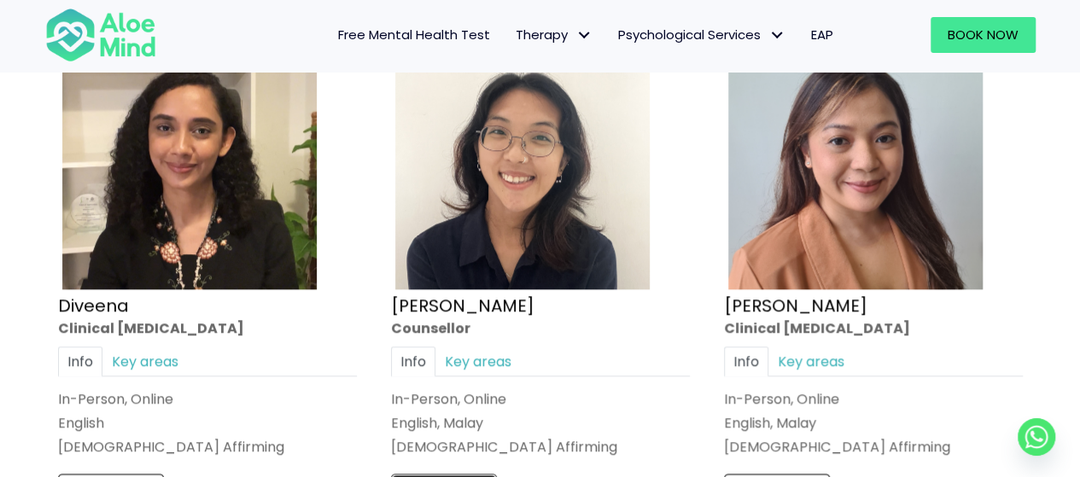
scroll to position [939, 0]
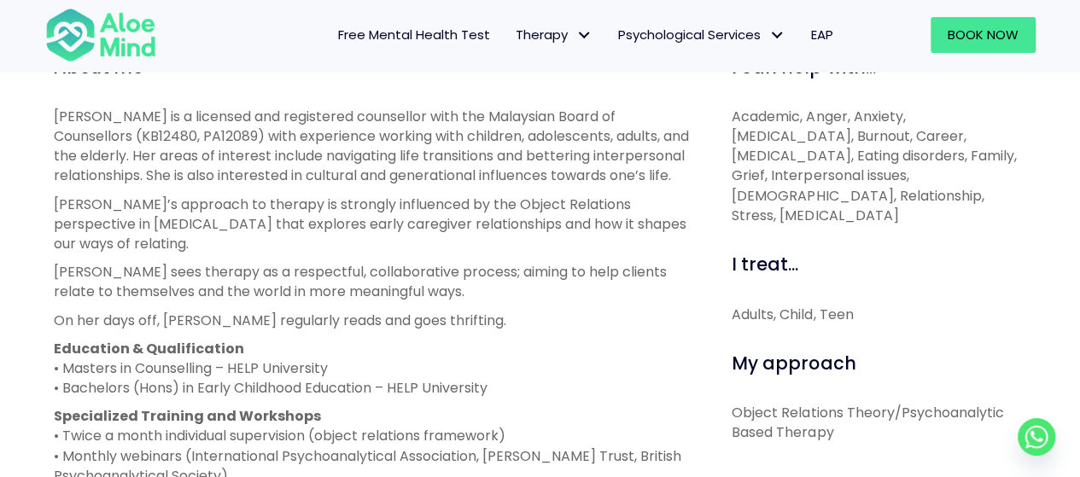
scroll to position [598, 0]
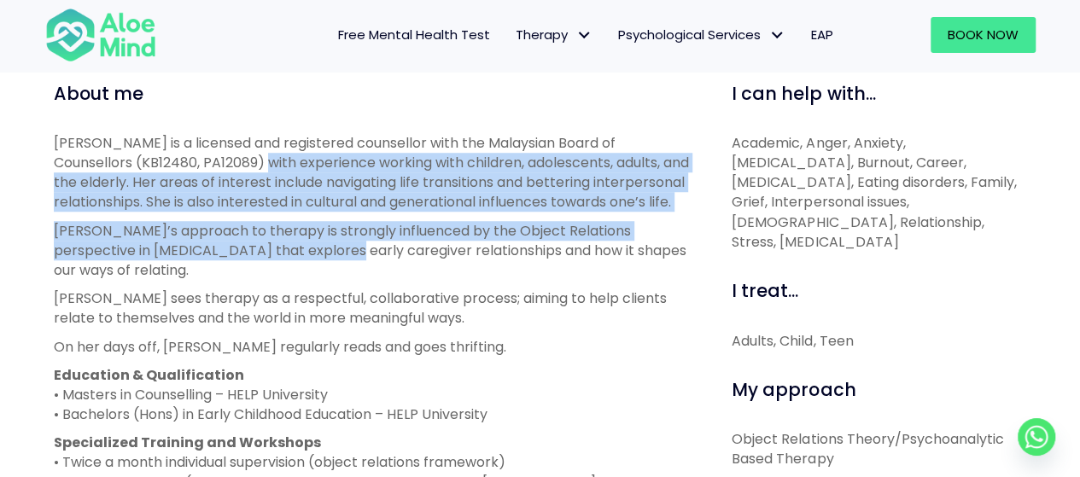
drag, startPoint x: 224, startPoint y: 167, endPoint x: 289, endPoint y: 247, distance: 103.2
click at [289, 247] on div "Emelyne is a licensed and registered counsellor with the Malaysian Board of Cou…" at bounding box center [374, 351] width 640 height 436
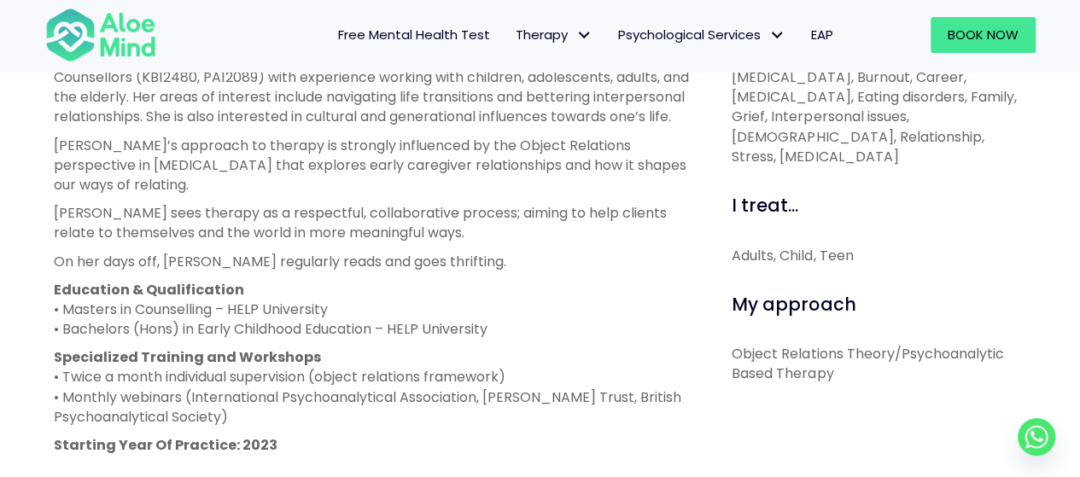
click at [377, 268] on p "On her days off, Emelyne regularly reads and goes thrifting." at bounding box center [374, 262] width 640 height 20
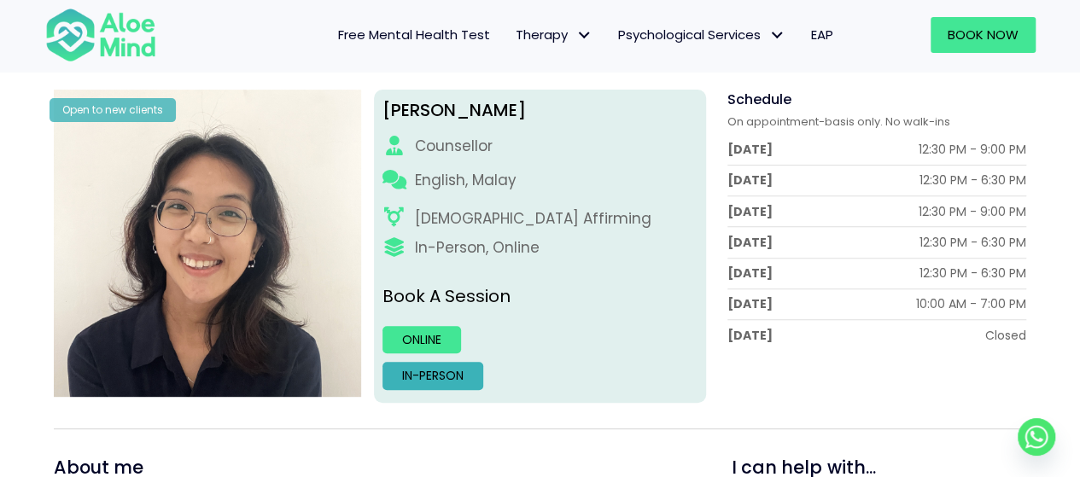
scroll to position [249, 0]
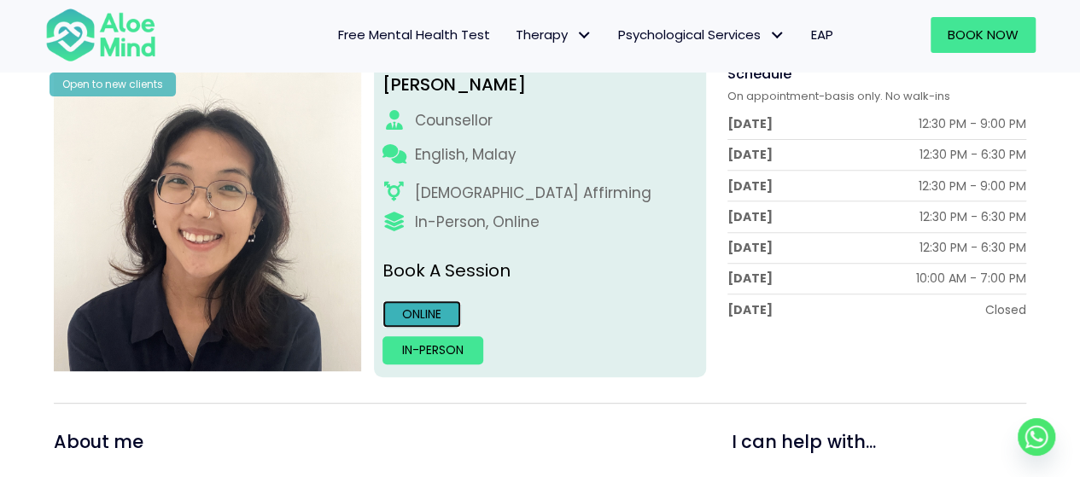
click at [434, 318] on link "Online" at bounding box center [422, 314] width 79 height 27
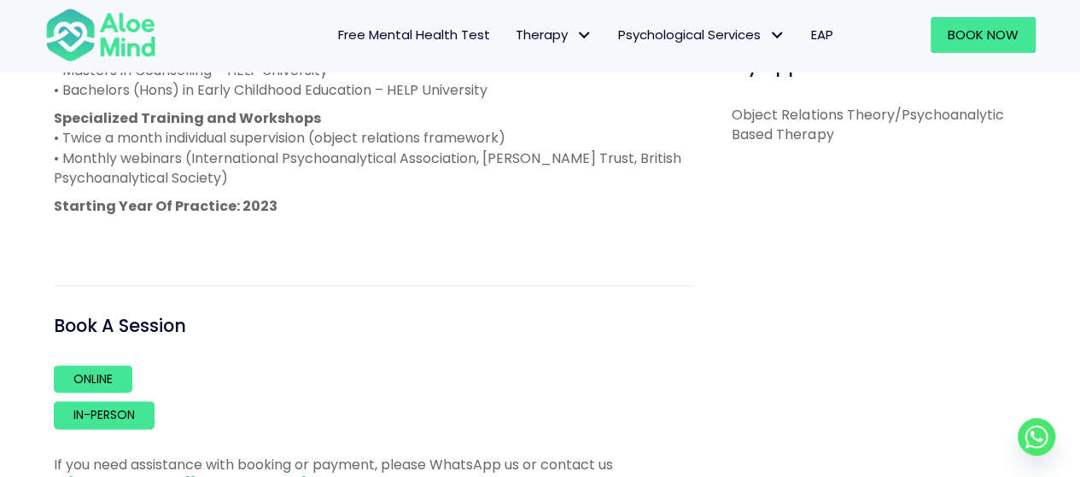
scroll to position [768, 0]
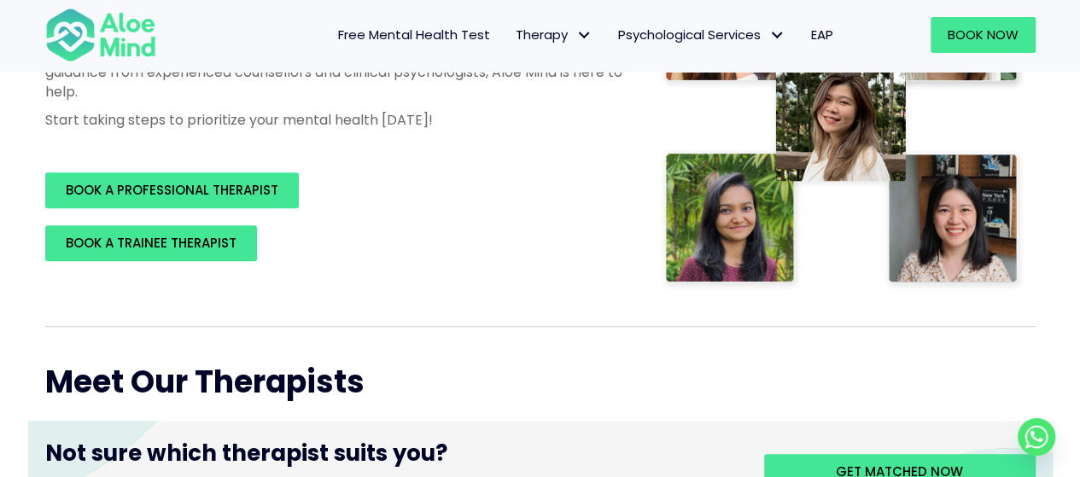
scroll to position [512, 0]
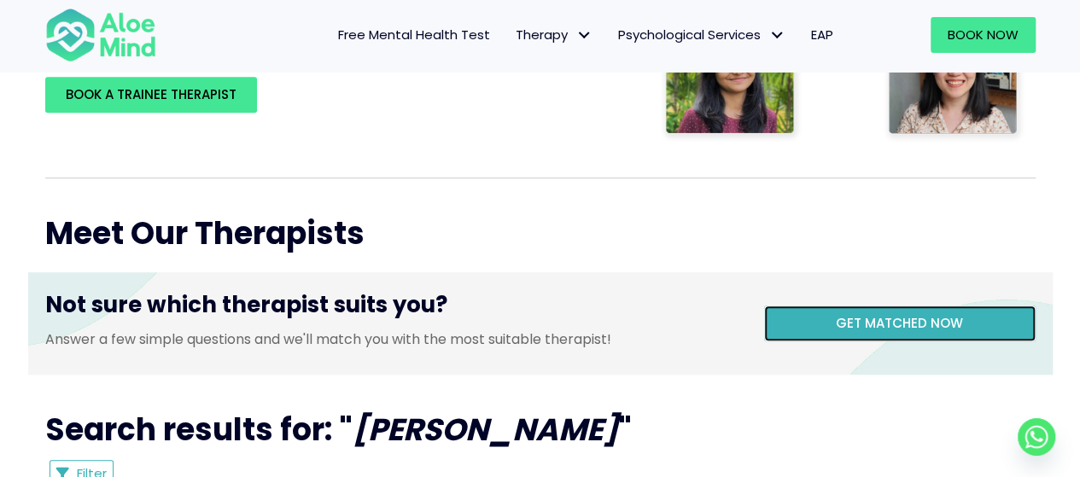
click at [862, 335] on link "Get matched now" at bounding box center [900, 324] width 272 height 36
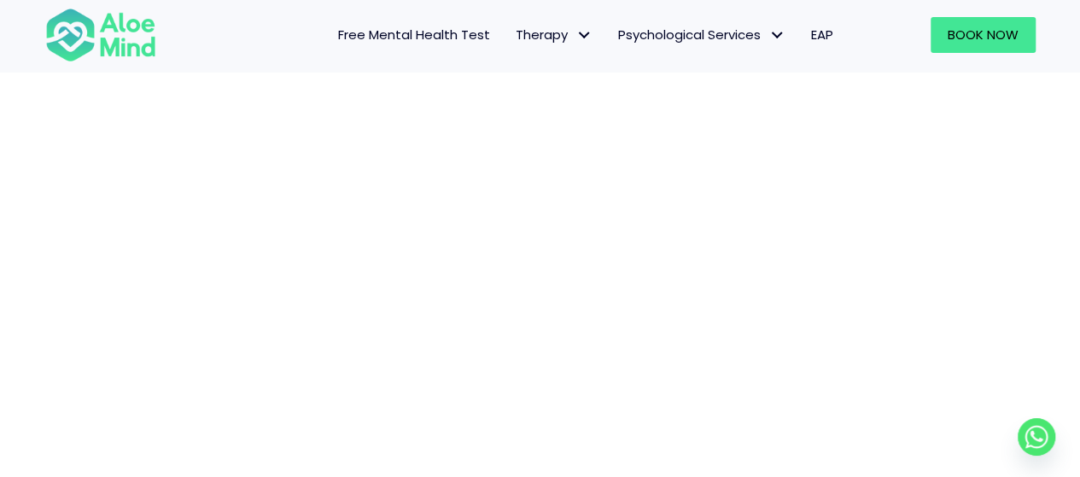
scroll to position [517, 0]
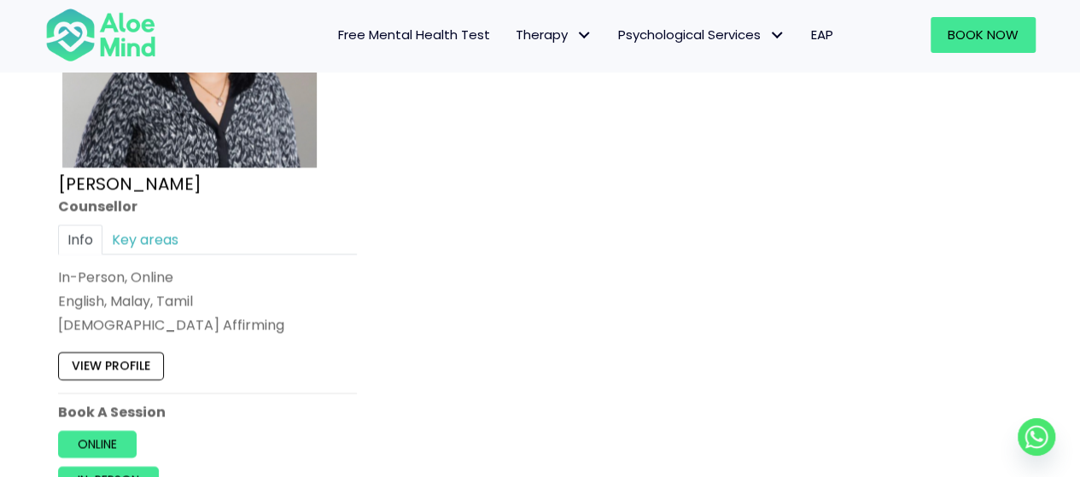
scroll to position [1622, 0]
